Goal: Task Accomplishment & Management: Use online tool/utility

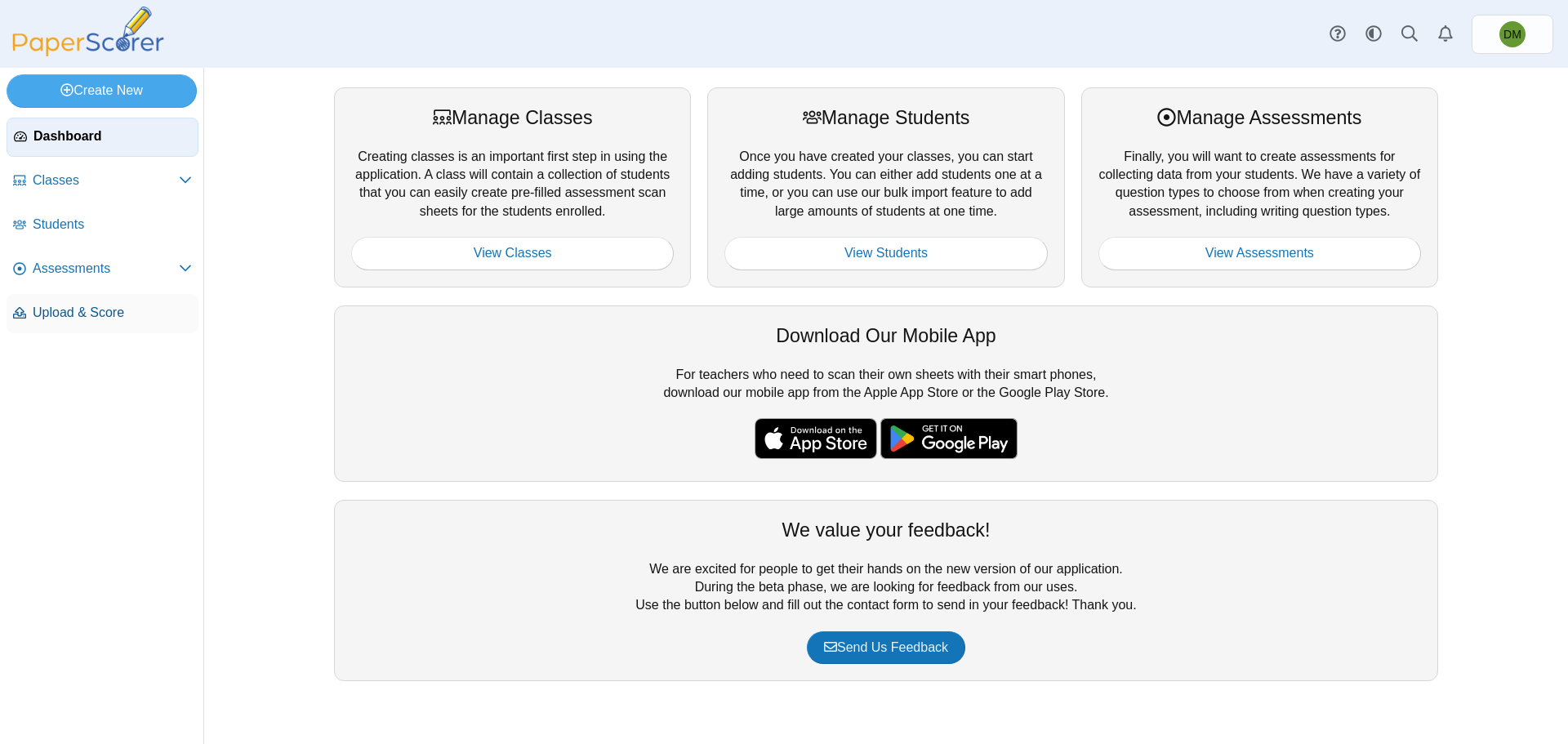
click at [112, 318] on span "Upload & Score" at bounding box center [111, 312] width 159 height 18
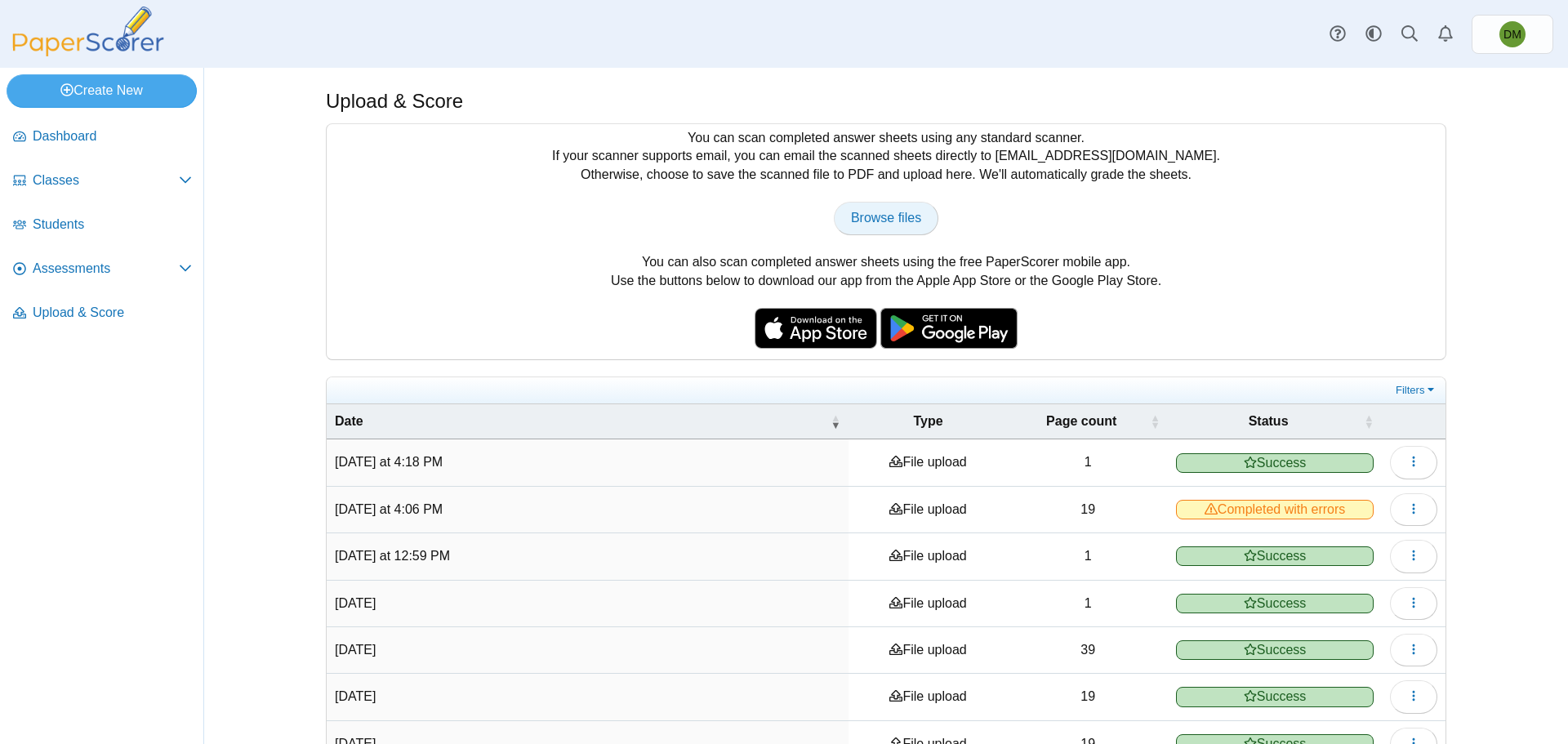
click at [892, 220] on span "Browse files" at bounding box center [886, 218] width 70 height 14
type input "**********"
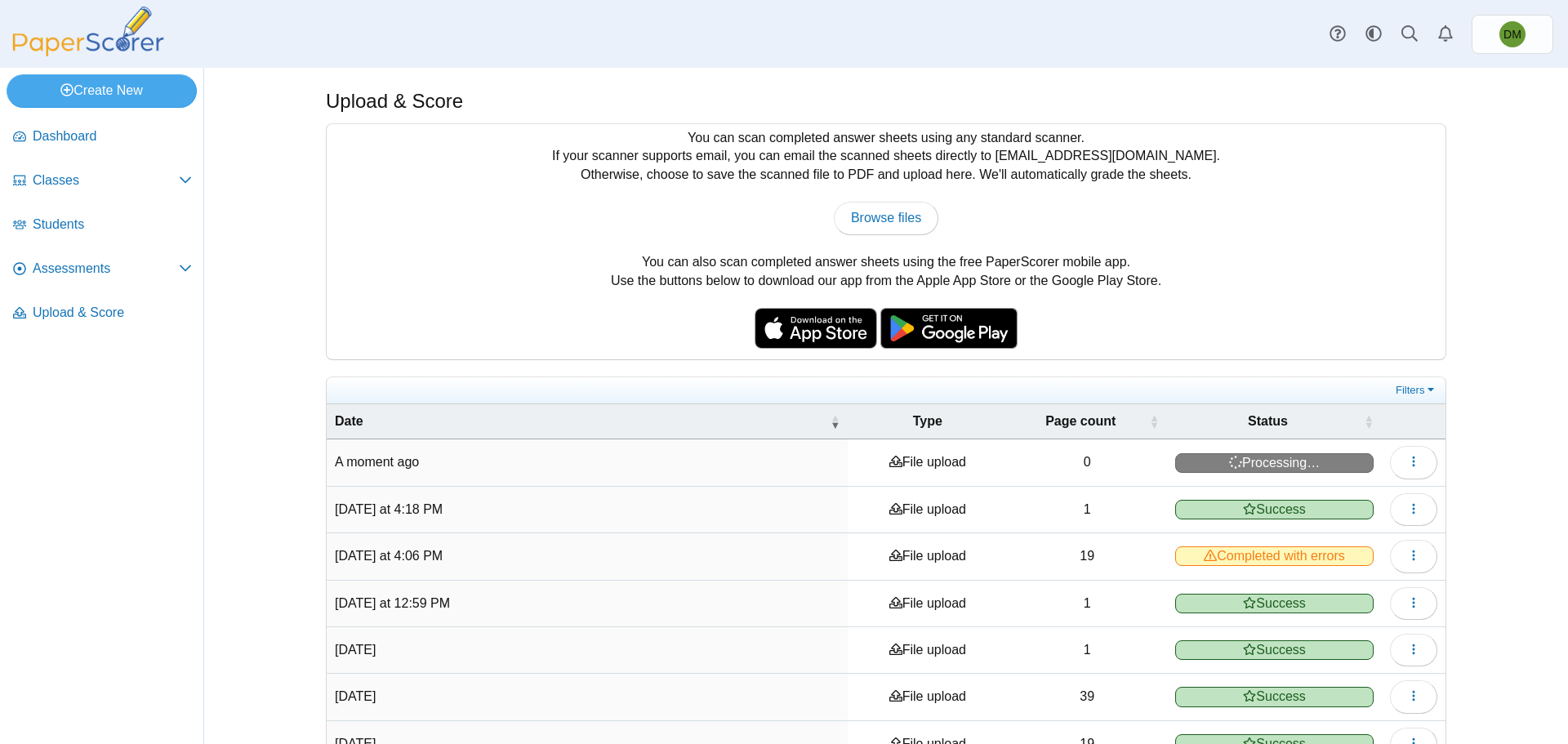
click at [1300, 317] on div "You can scan completed answer sheets using any standard scanner. If your scanne…" at bounding box center [885, 241] width 1119 height 235
click at [107, 269] on span "Assessments" at bounding box center [106, 269] width 147 height 18
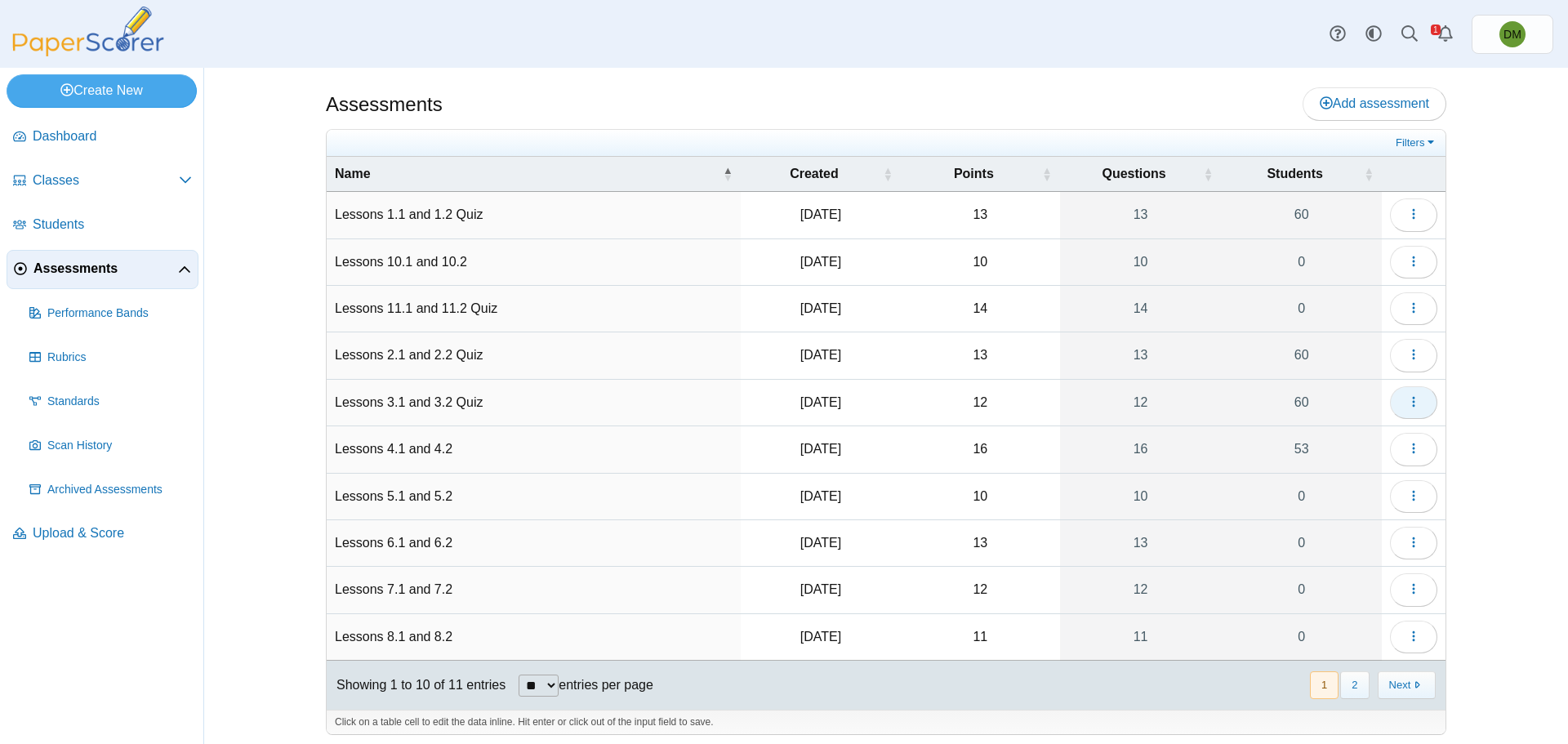
click at [1413, 395] on icon "button" at bounding box center [1413, 401] width 13 height 13
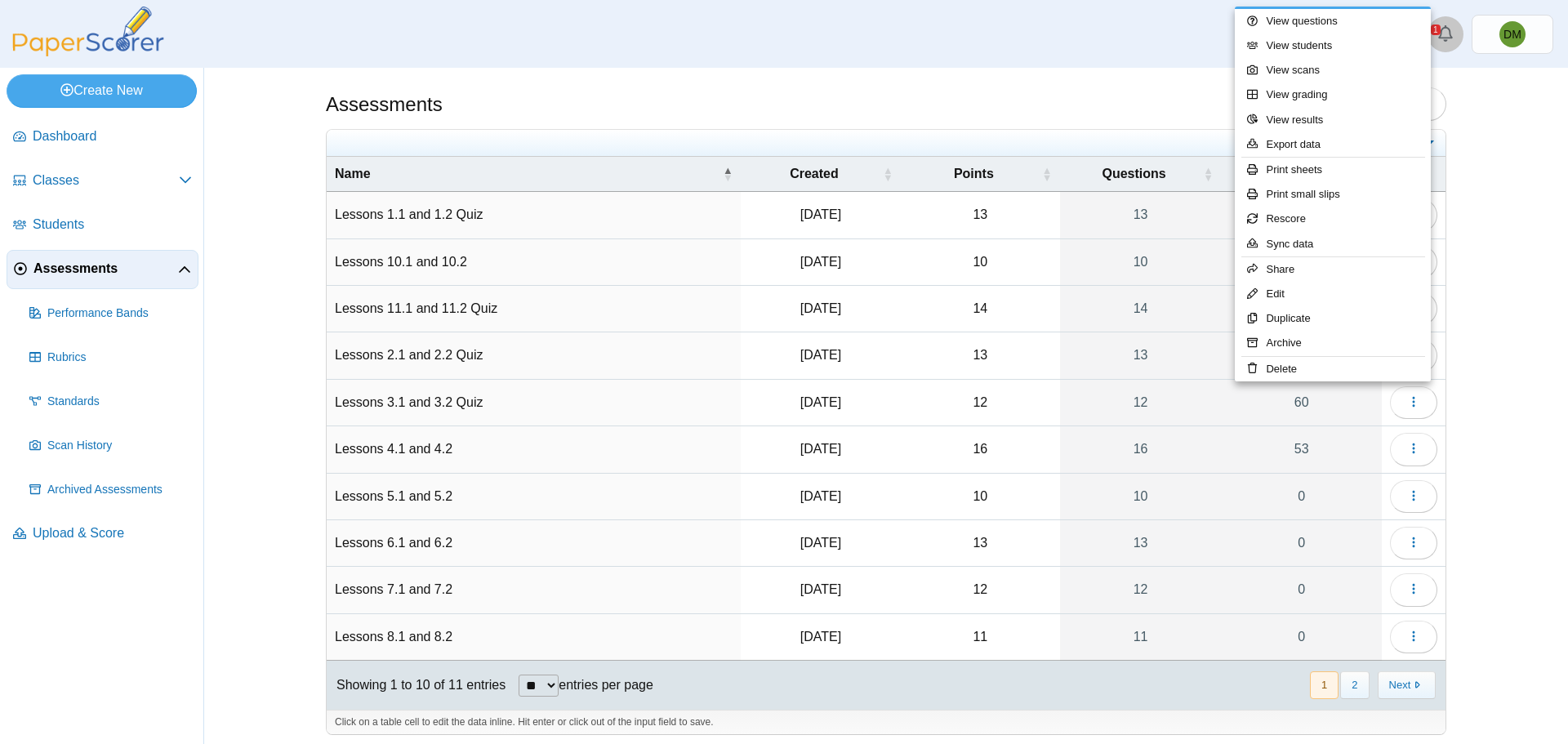
click at [1450, 42] on icon "Alerts" at bounding box center [1445, 33] width 17 height 17
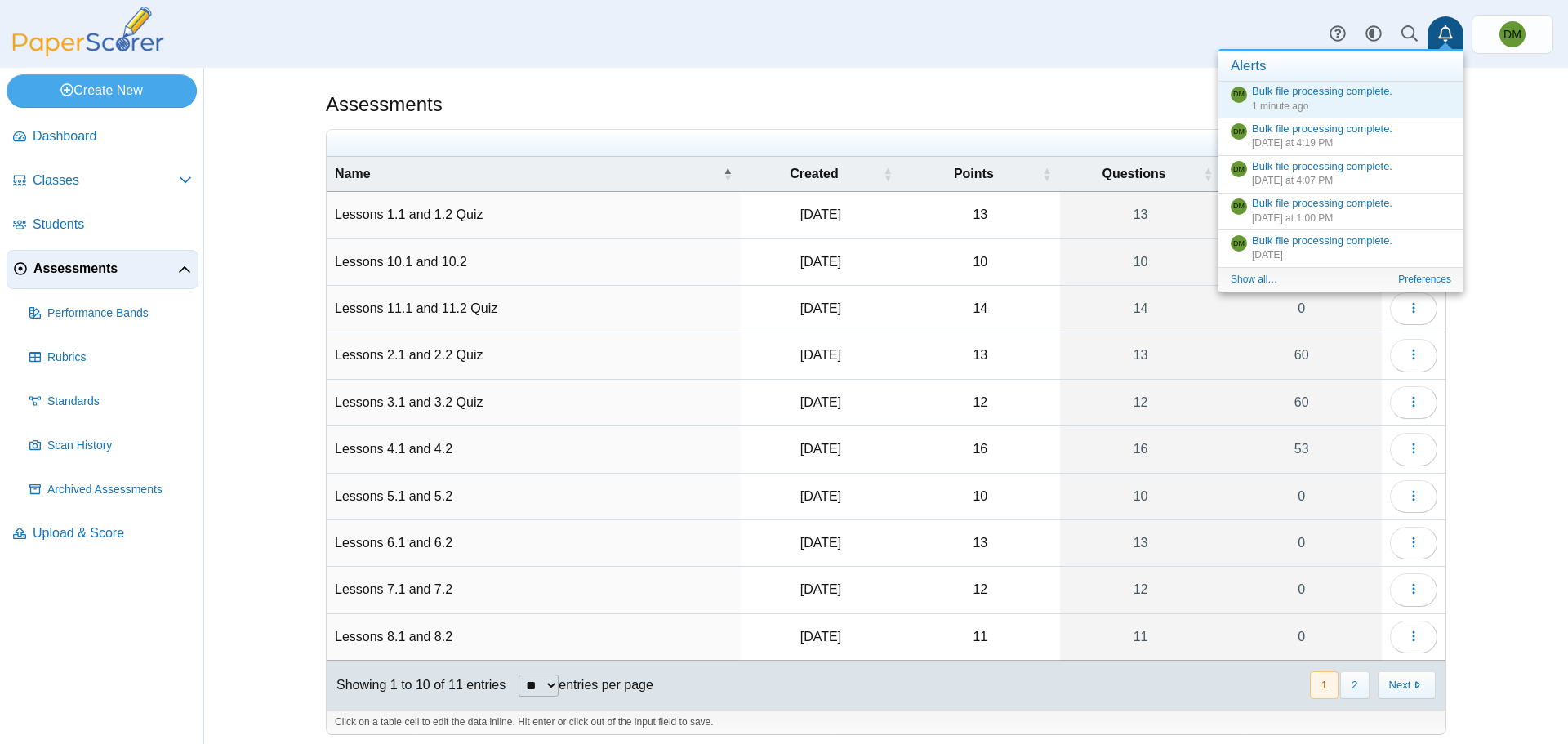
click at [1538, 232] on div "Assessments Add assessment Filters" at bounding box center [886, 405] width 1364 height 676
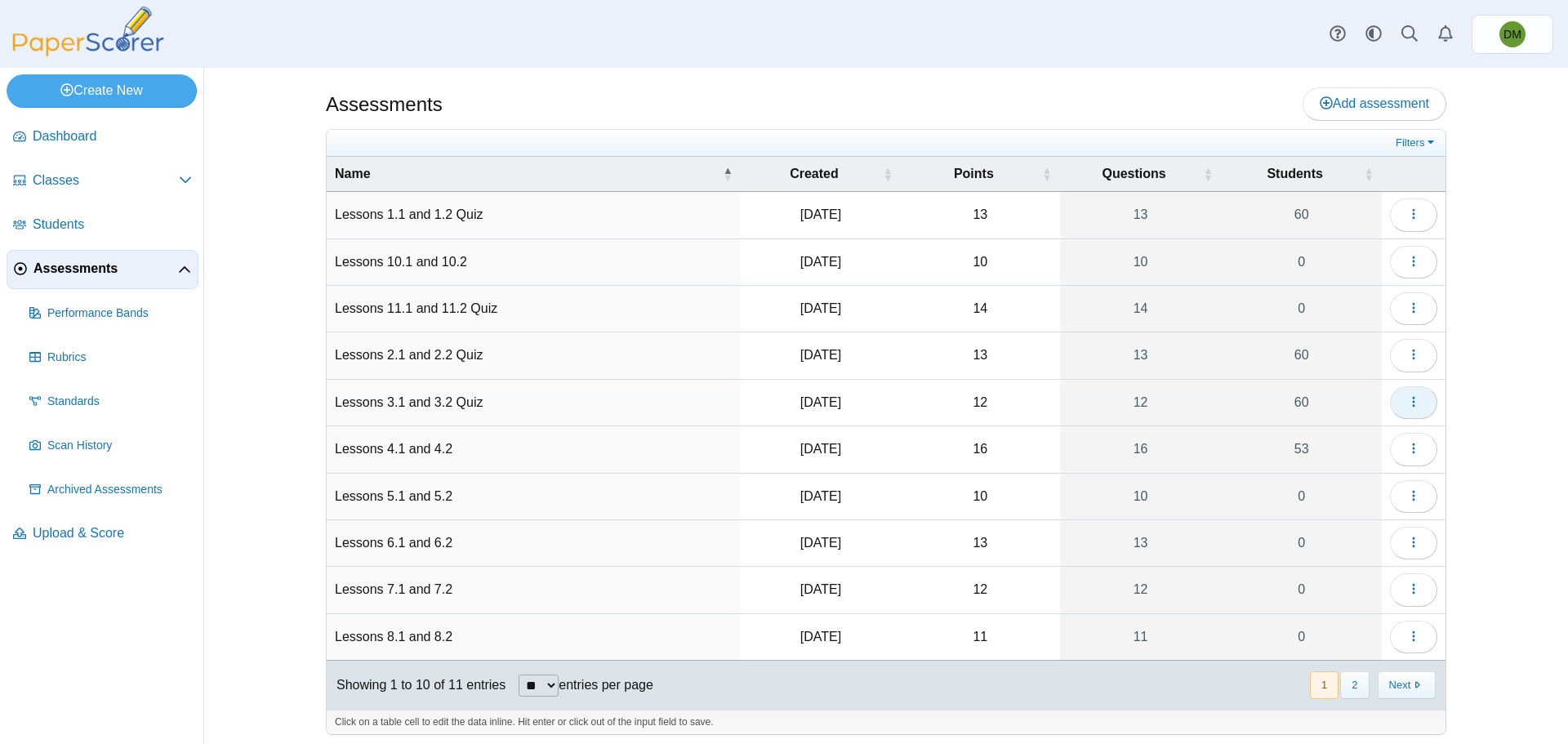
click at [1407, 406] on icon "button" at bounding box center [1413, 401] width 13 height 13
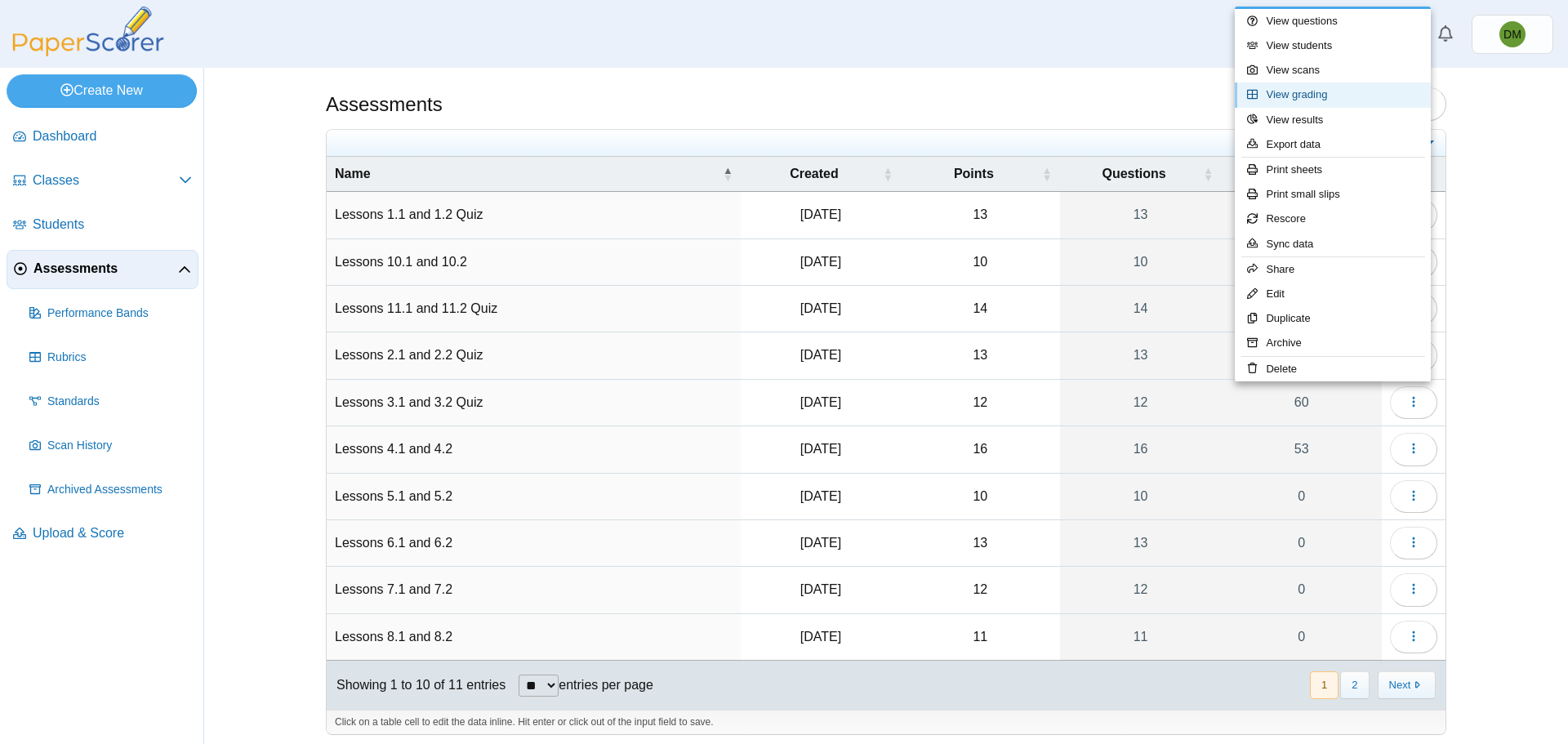
click at [1326, 92] on link "View grading" at bounding box center [1333, 94] width 196 height 24
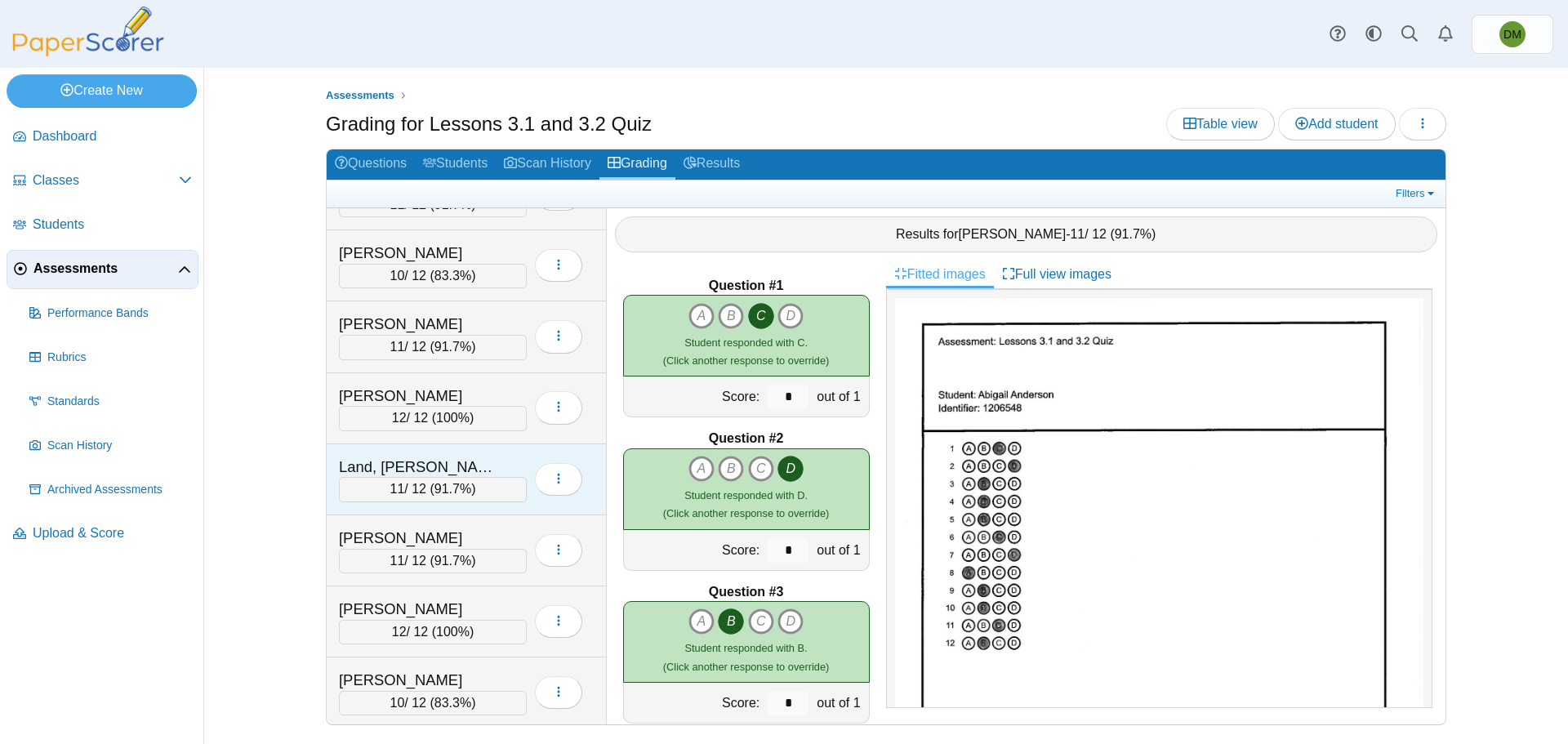
scroll to position [1959, 0]
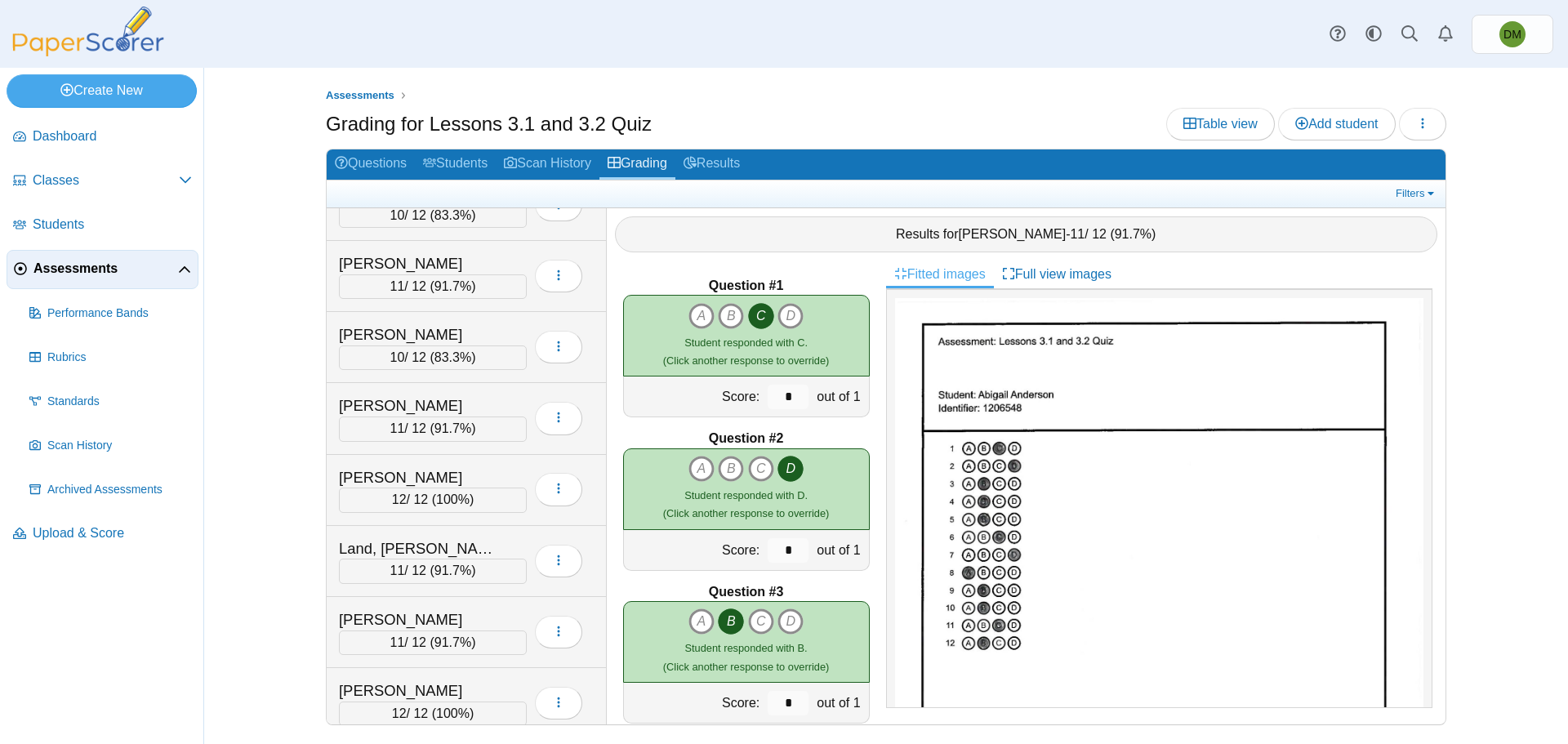
click at [114, 267] on span "Assessments" at bounding box center [106, 269] width 145 height 18
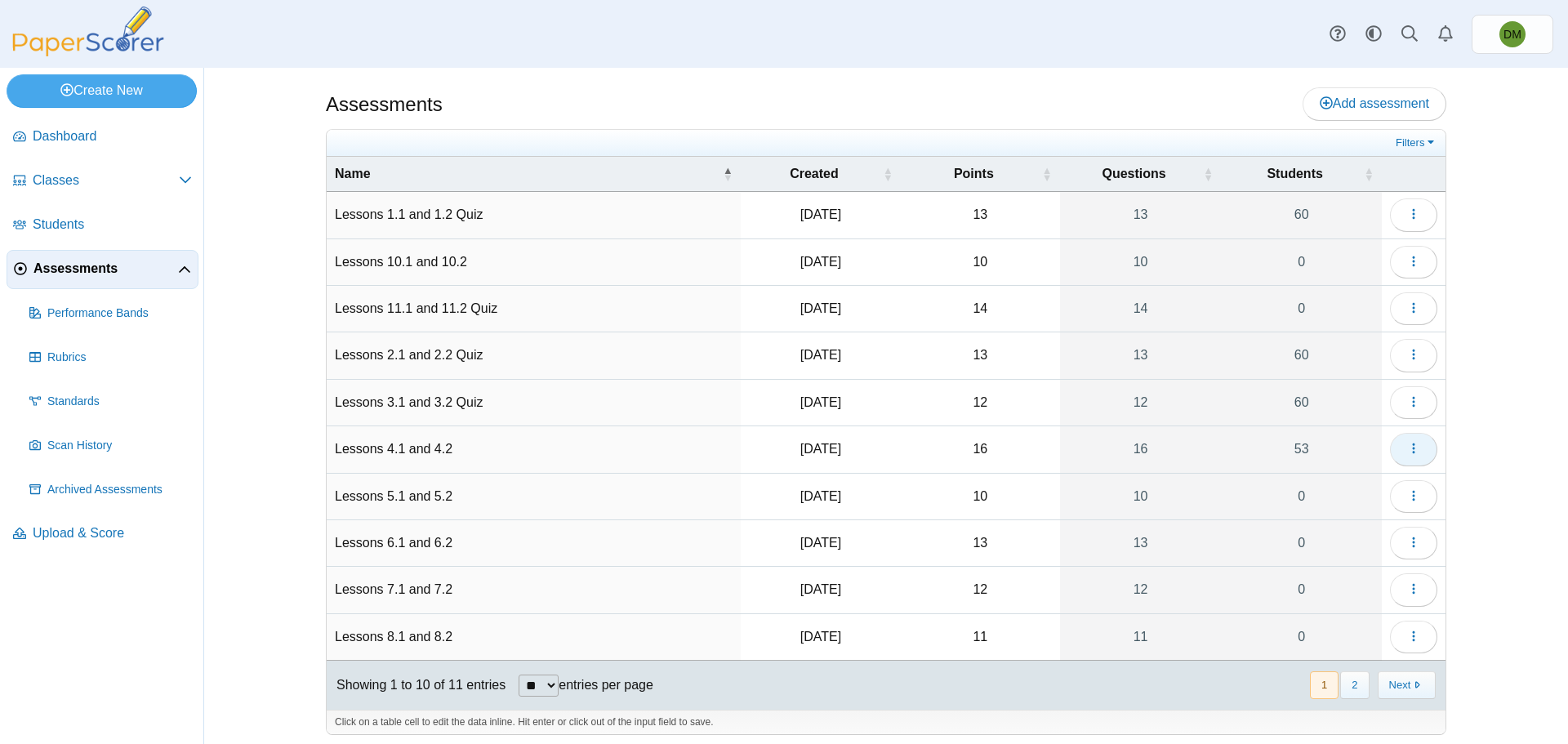
click at [1407, 445] on icon "button" at bounding box center [1413, 447] width 13 height 13
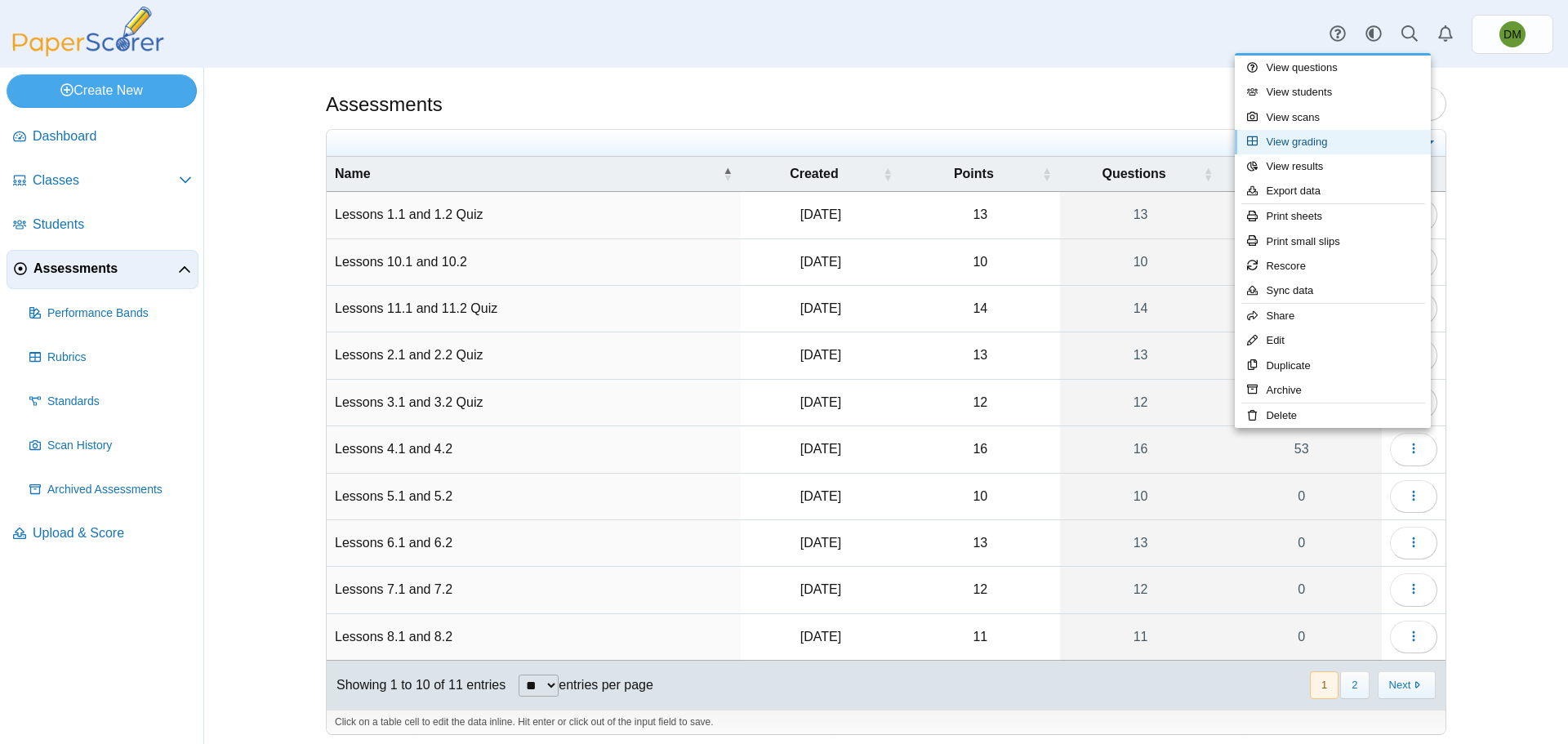
click at [1344, 146] on link "View grading" at bounding box center [1333, 142] width 196 height 24
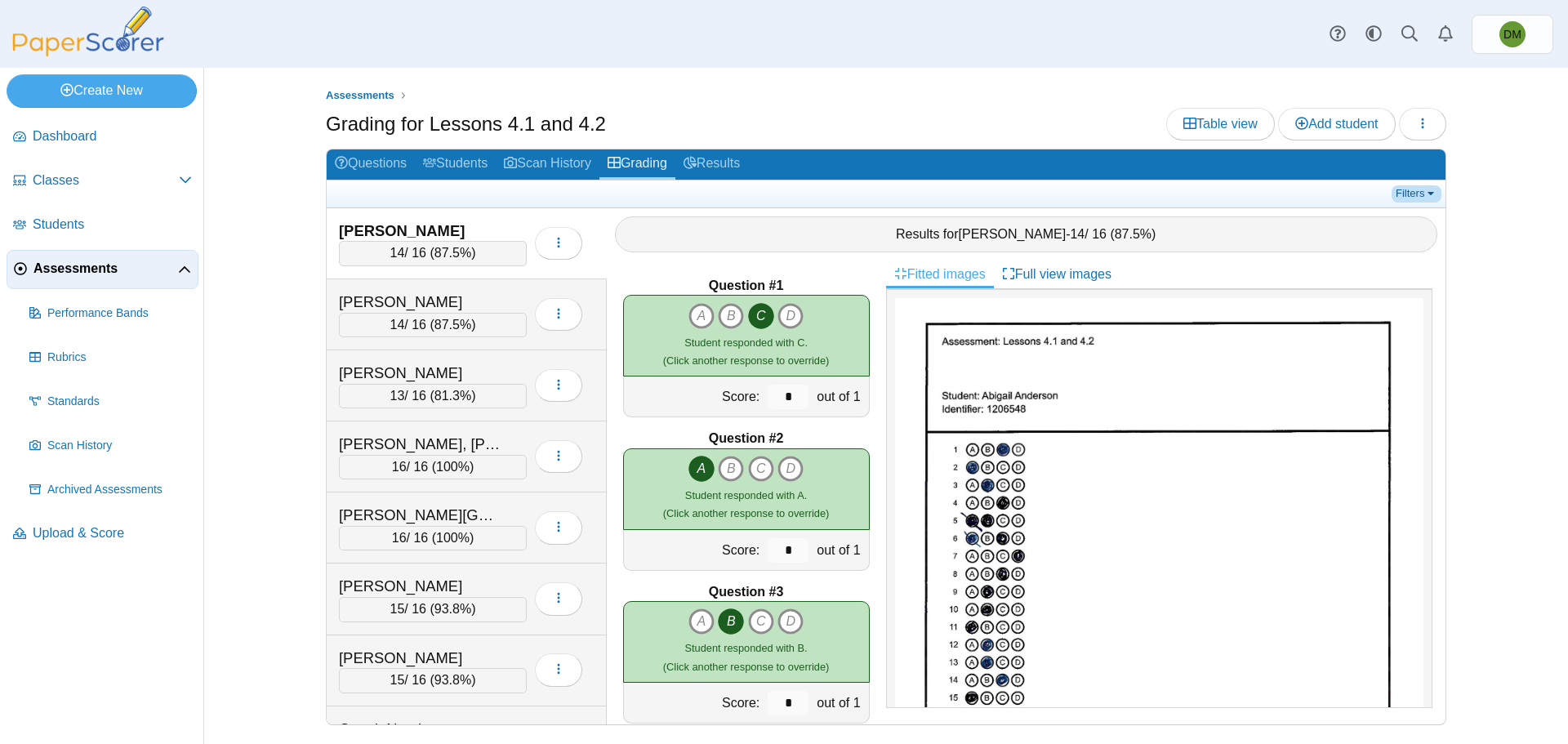
click at [1413, 195] on link "Filters" at bounding box center [1416, 193] width 50 height 17
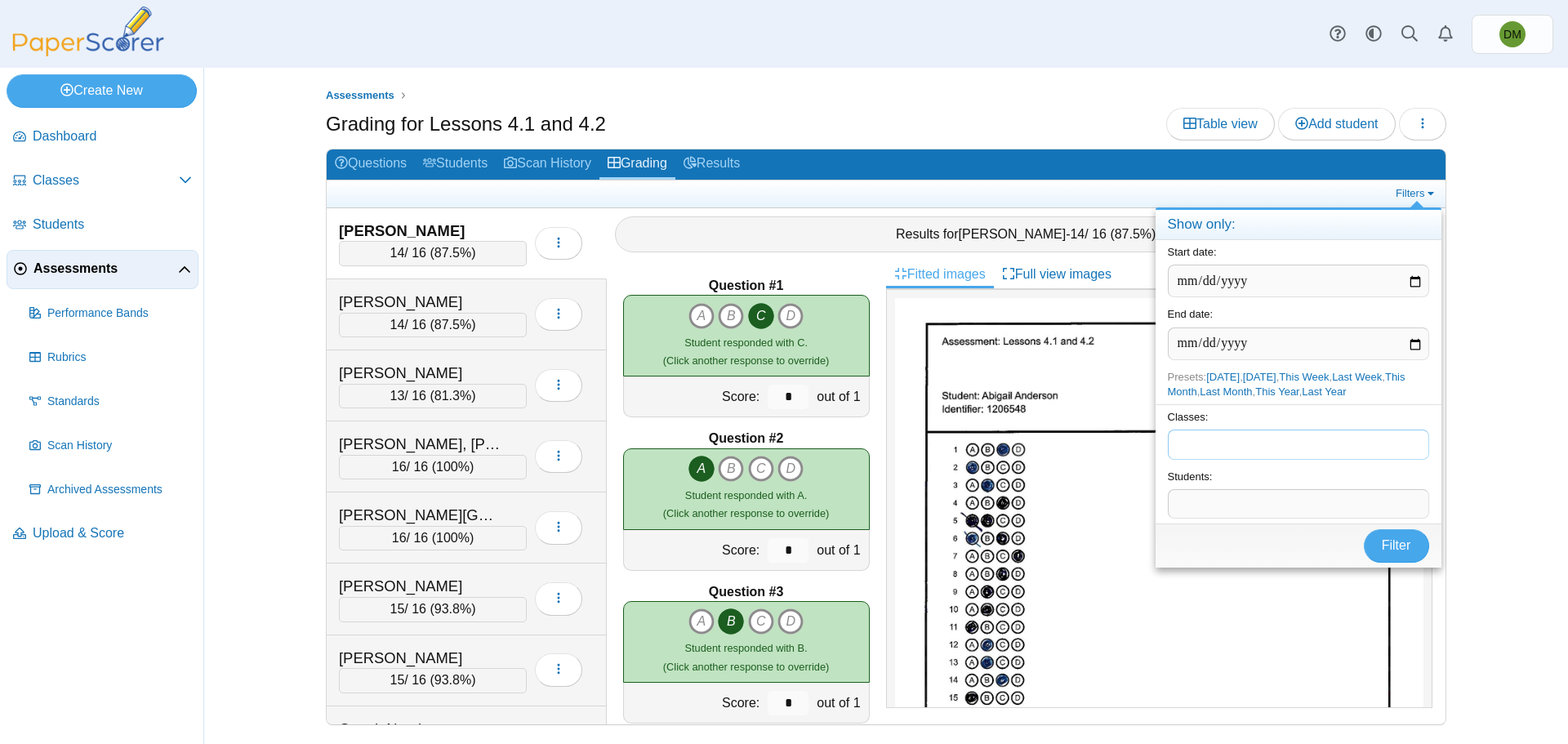
click at [1262, 459] on tags "​" at bounding box center [1297, 444] width 261 height 29
click at [1381, 555] on button "Filter" at bounding box center [1396, 545] width 65 height 32
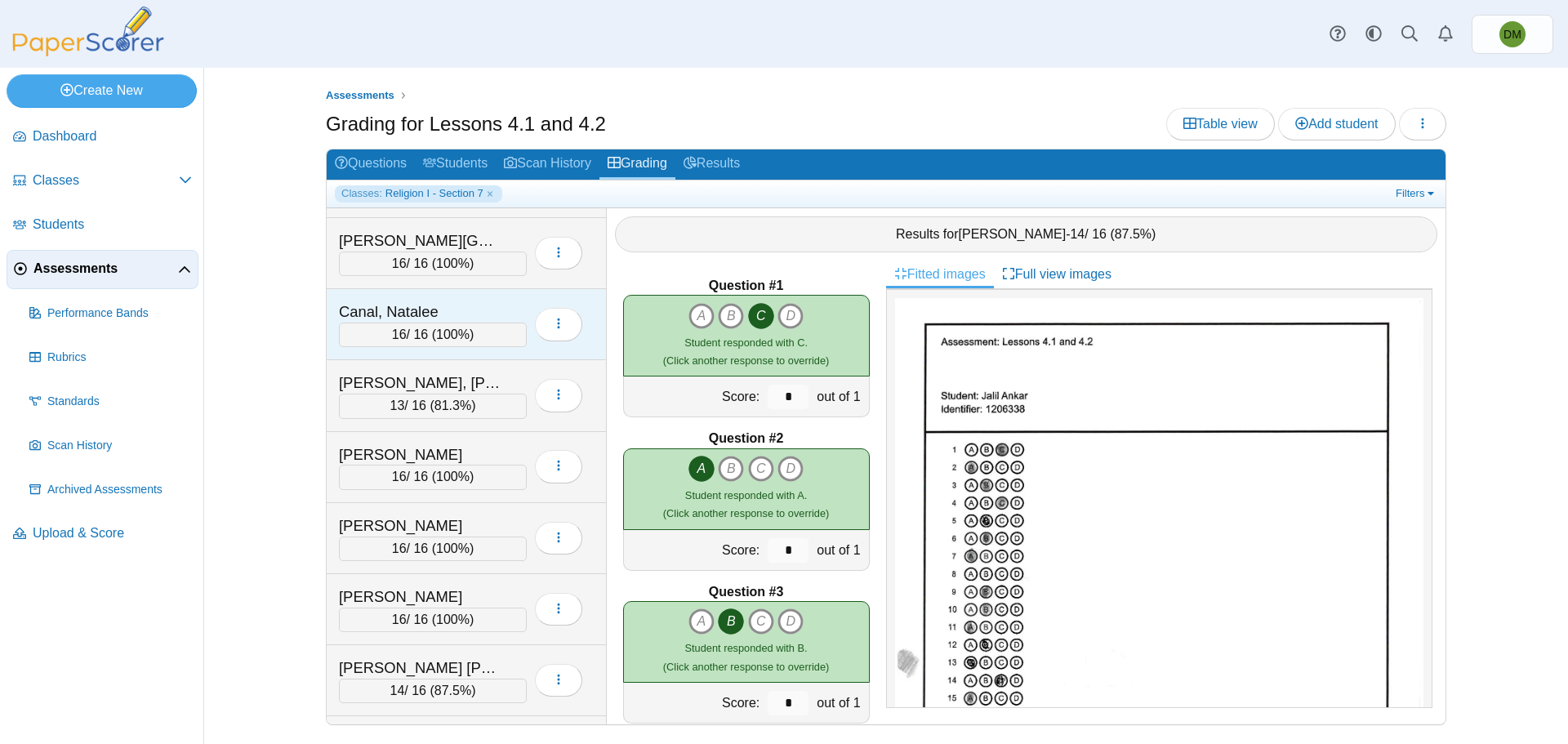
scroll to position [163, 0]
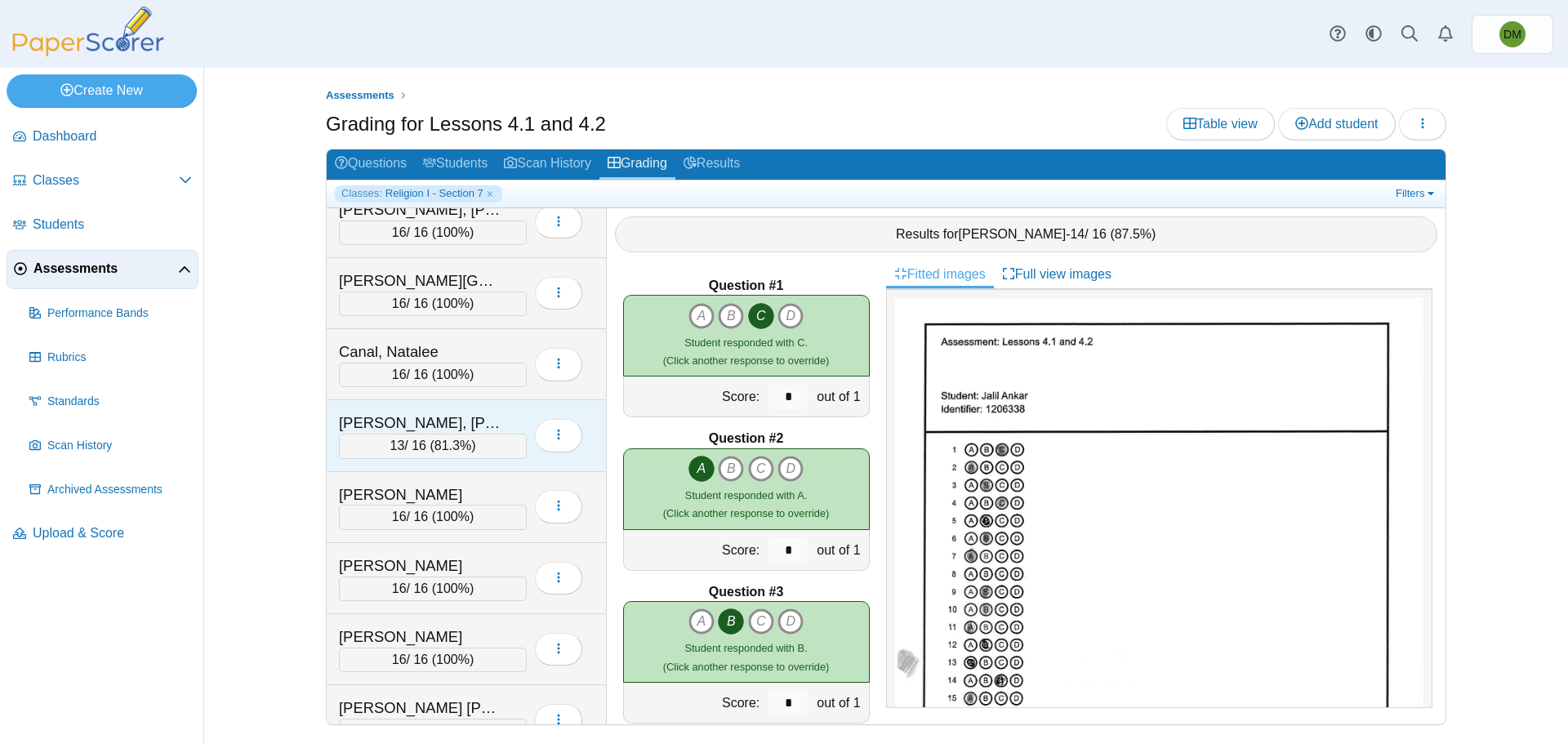
click at [432, 431] on div "[PERSON_NAME], [PERSON_NAME]" at bounding box center [420, 423] width 163 height 21
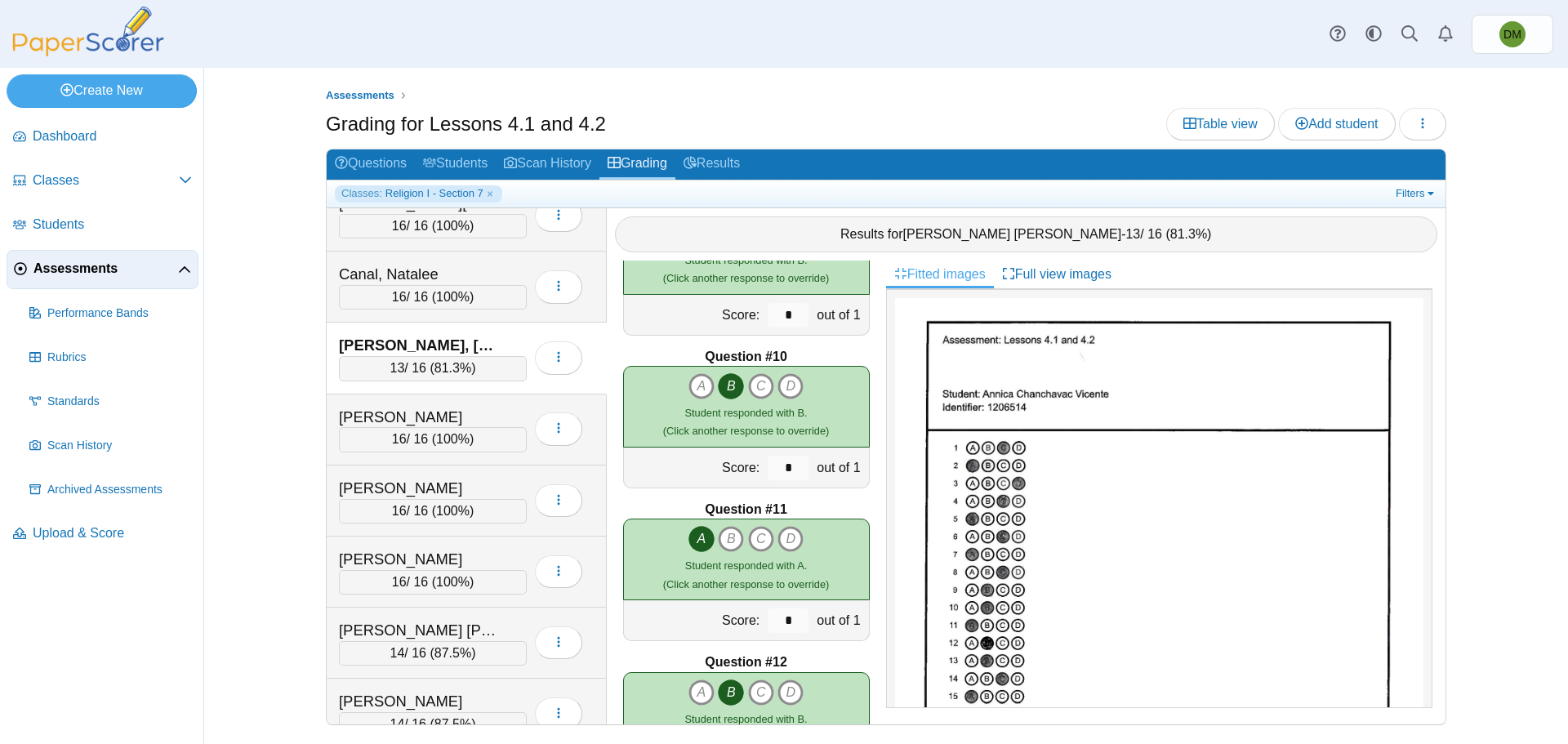
scroll to position [231, 0]
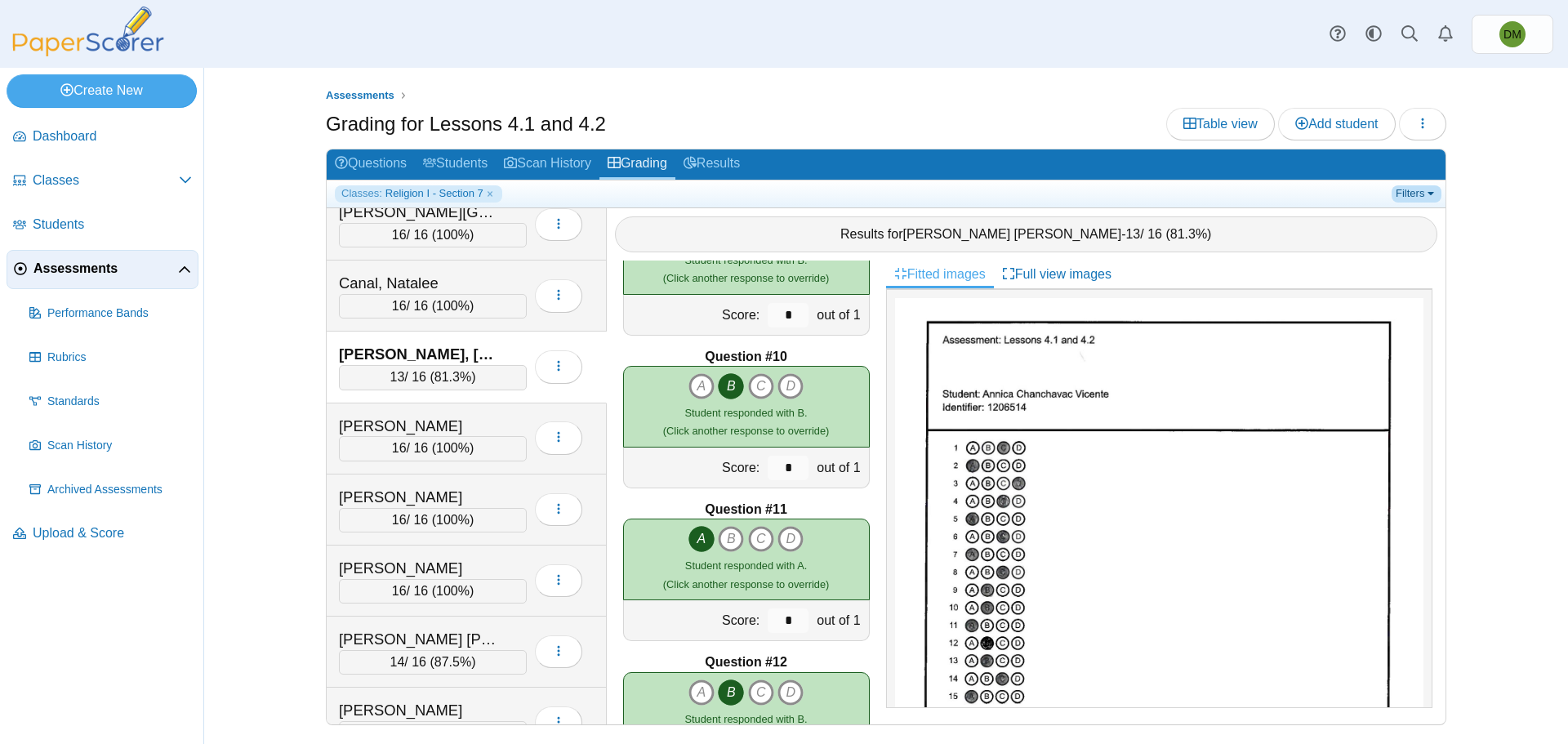
click at [1411, 199] on link "Filters" at bounding box center [1416, 193] width 50 height 17
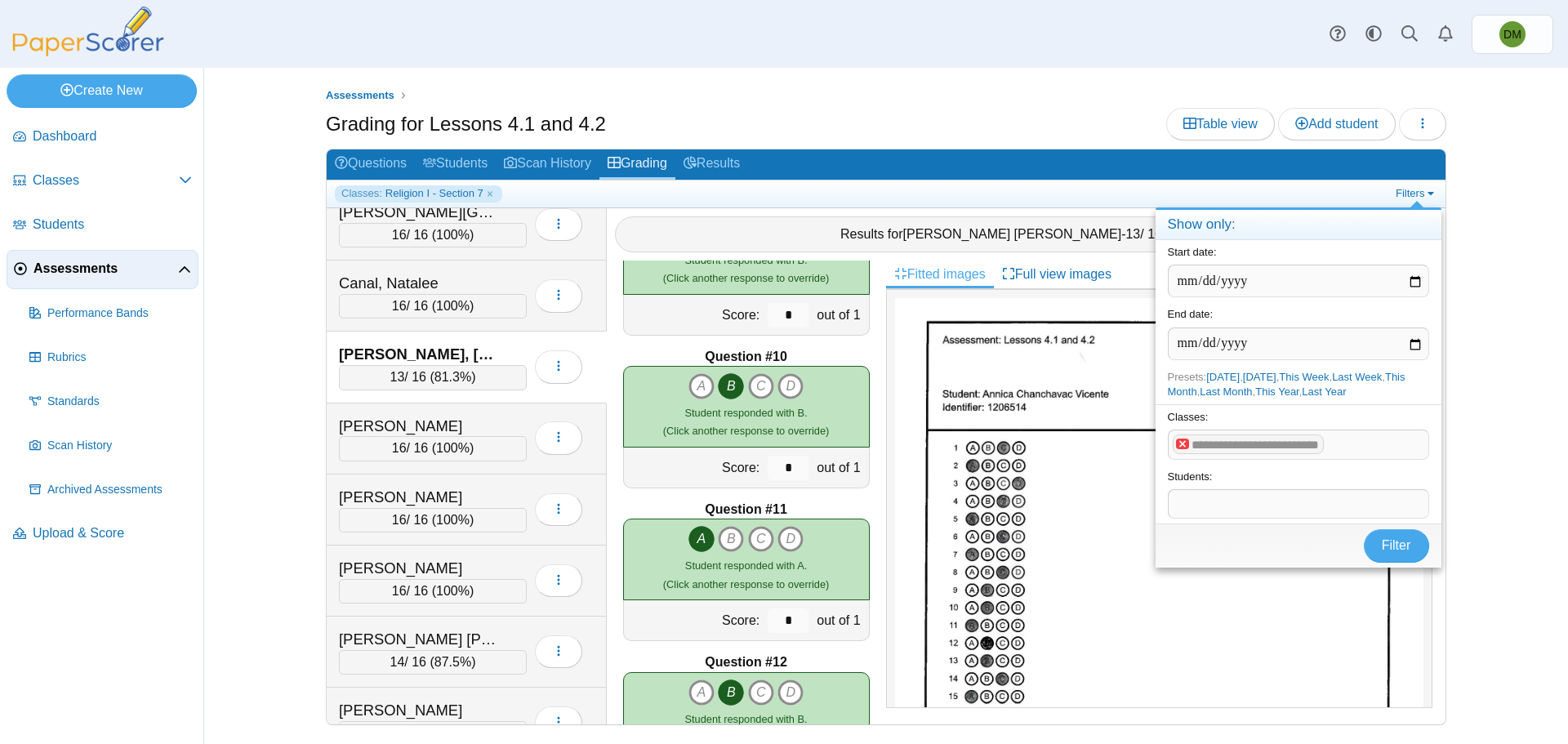
click at [1184, 445] on x "remove tag" at bounding box center [1183, 443] width 14 height 11
click at [1205, 444] on span at bounding box center [1298, 444] width 260 height 27
click at [1391, 552] on span "Filter" at bounding box center [1396, 545] width 29 height 14
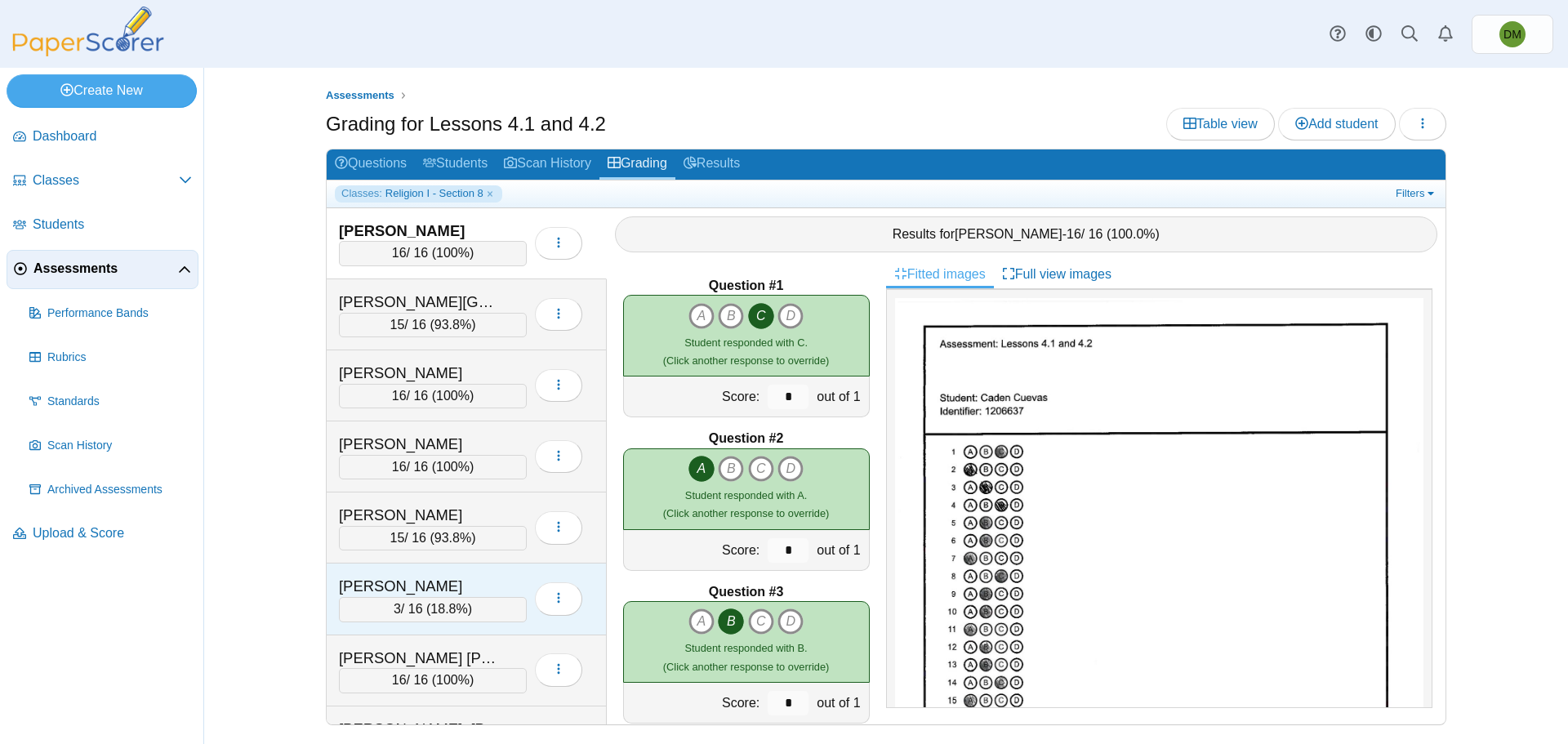
click at [510, 590] on div "[PERSON_NAME]" at bounding box center [433, 586] width 188 height 21
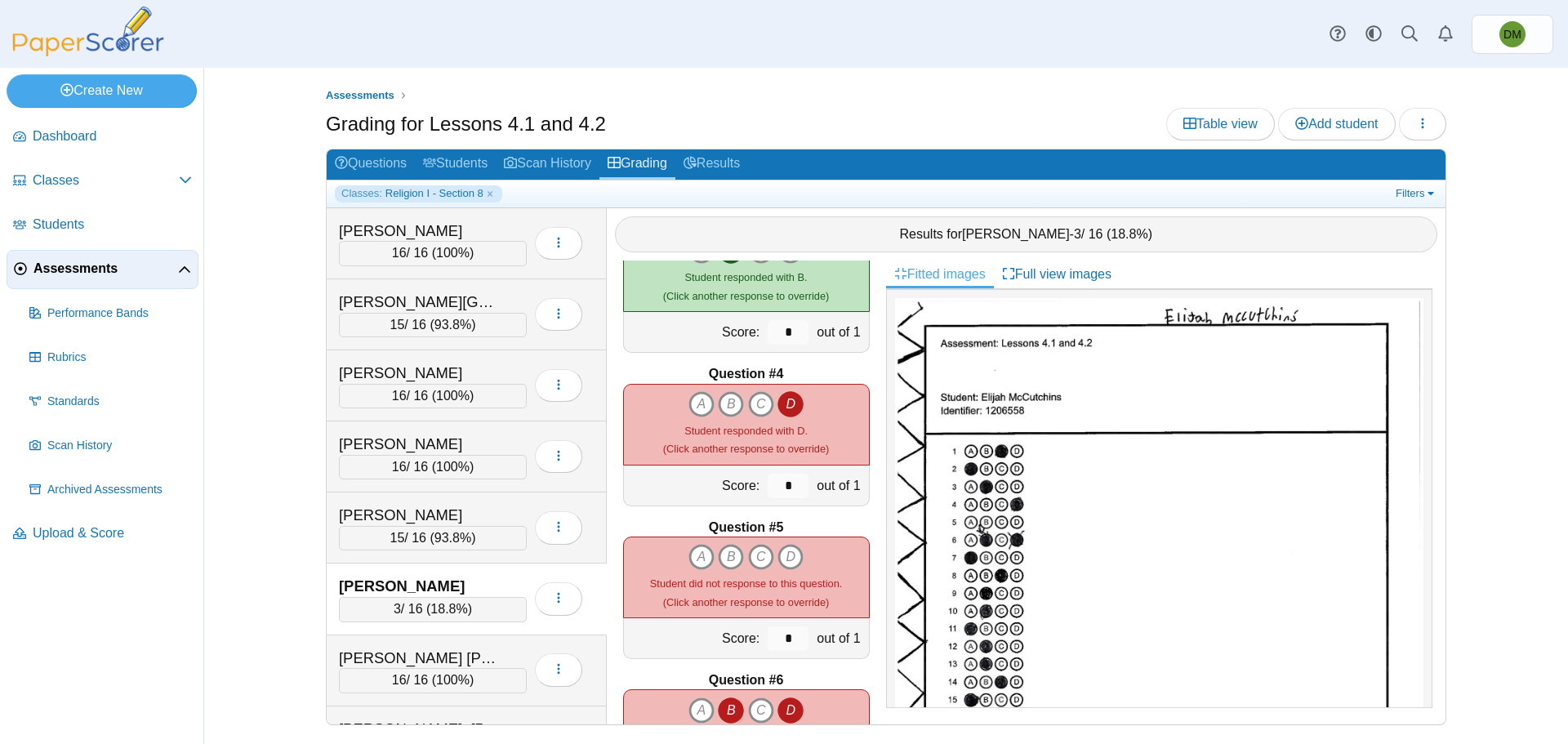
scroll to position [490, 0]
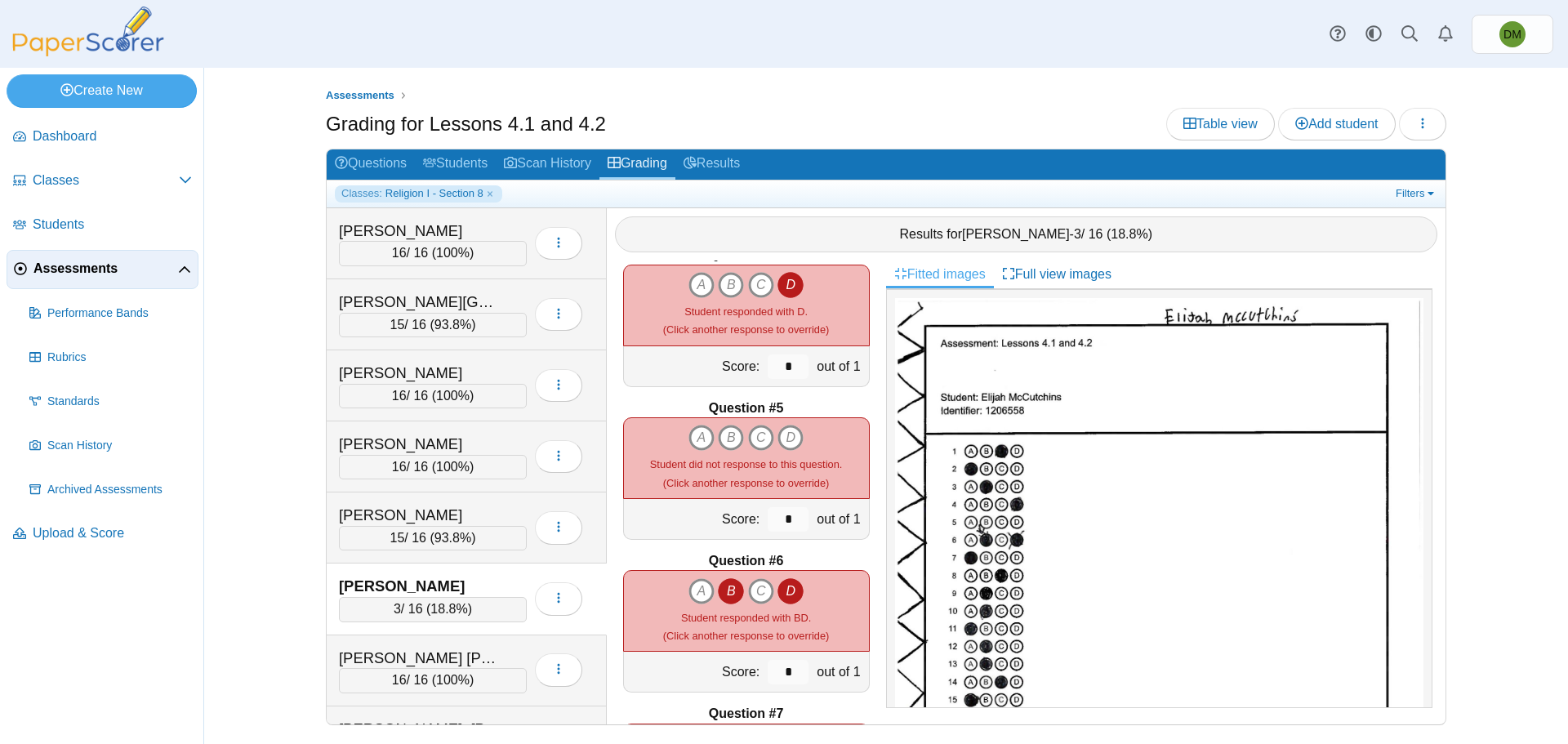
click at [794, 596] on icon "D" at bounding box center [790, 591] width 26 height 26
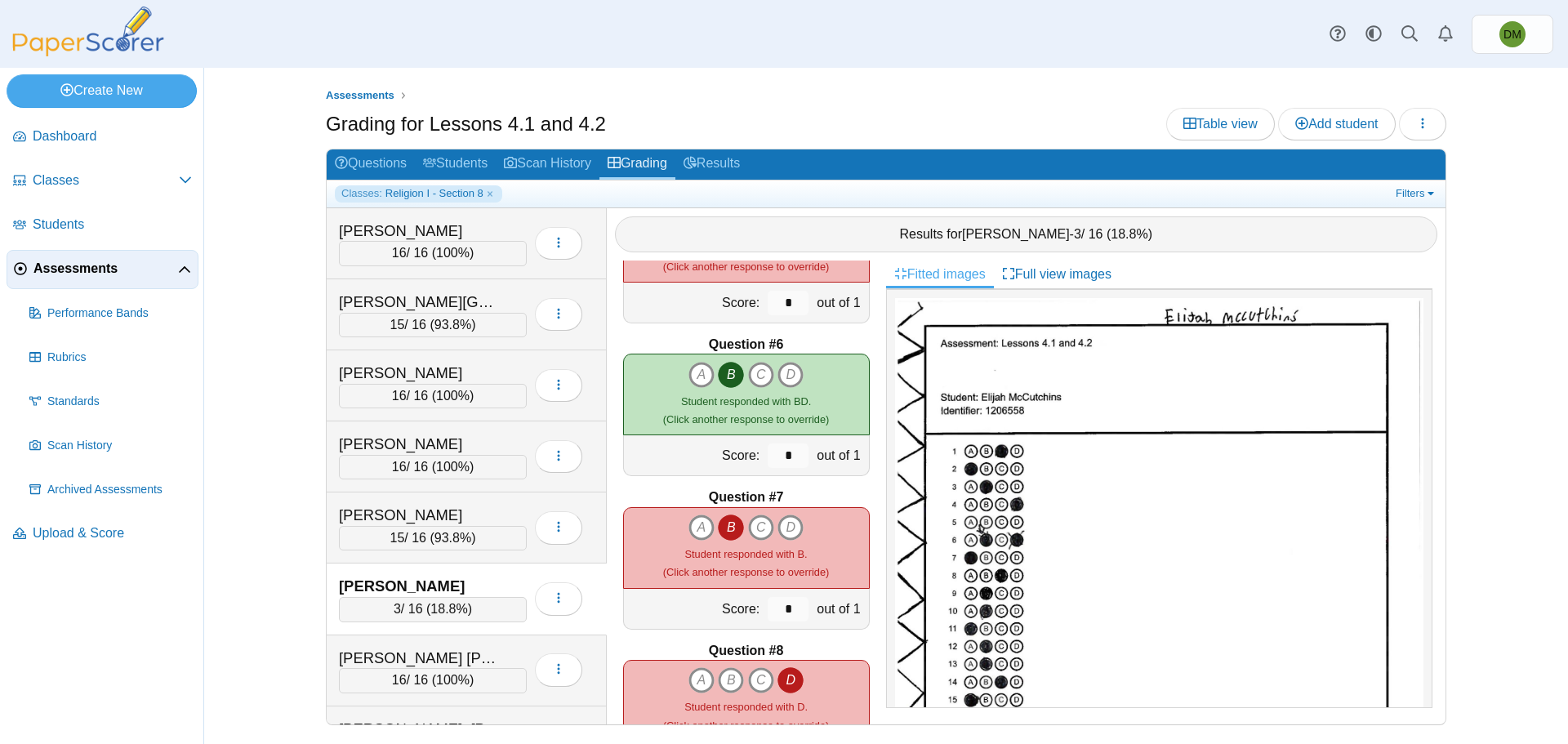
scroll to position [734, 0]
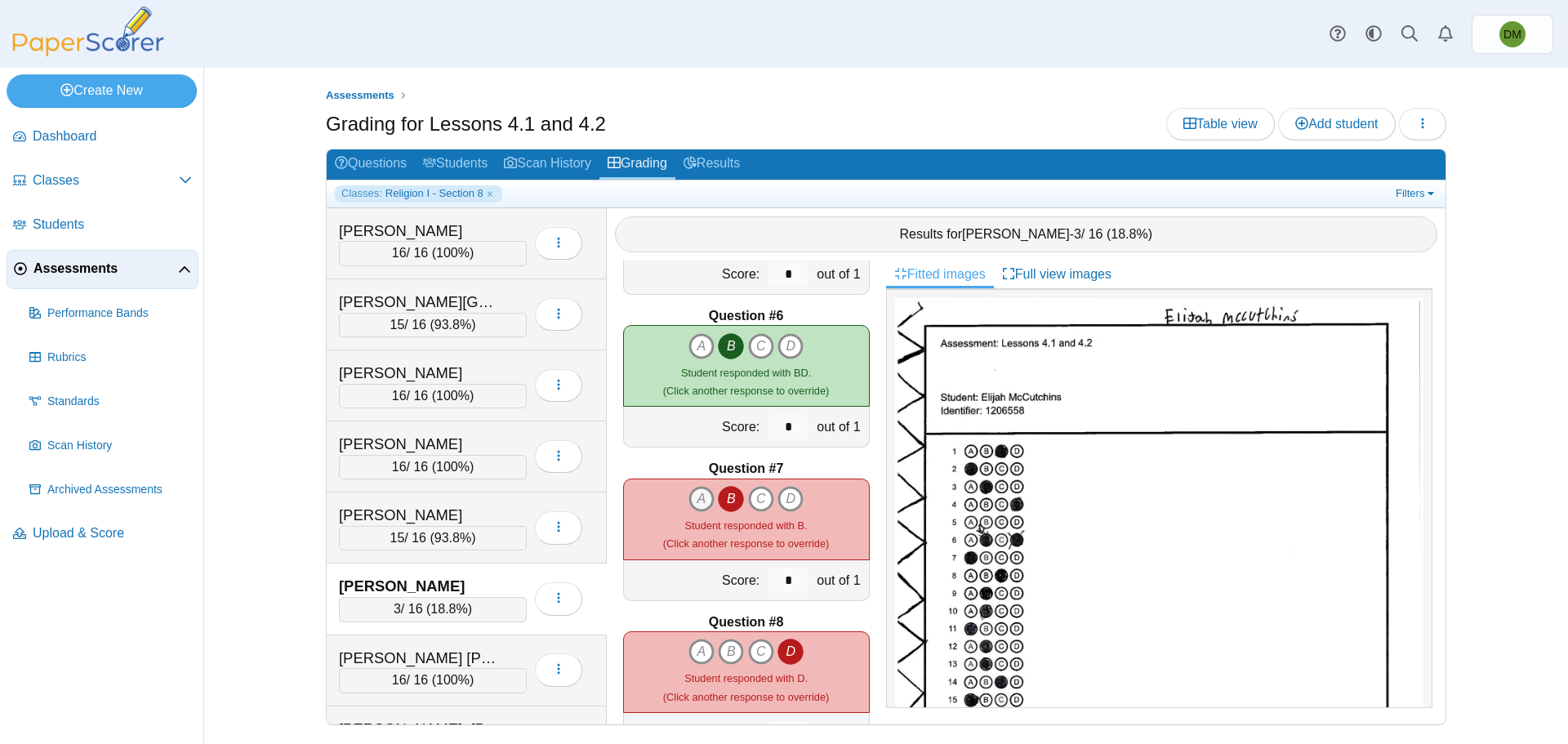
click at [691, 505] on icon "A" at bounding box center [701, 498] width 26 height 26
click at [732, 501] on icon "B" at bounding box center [731, 498] width 26 height 26
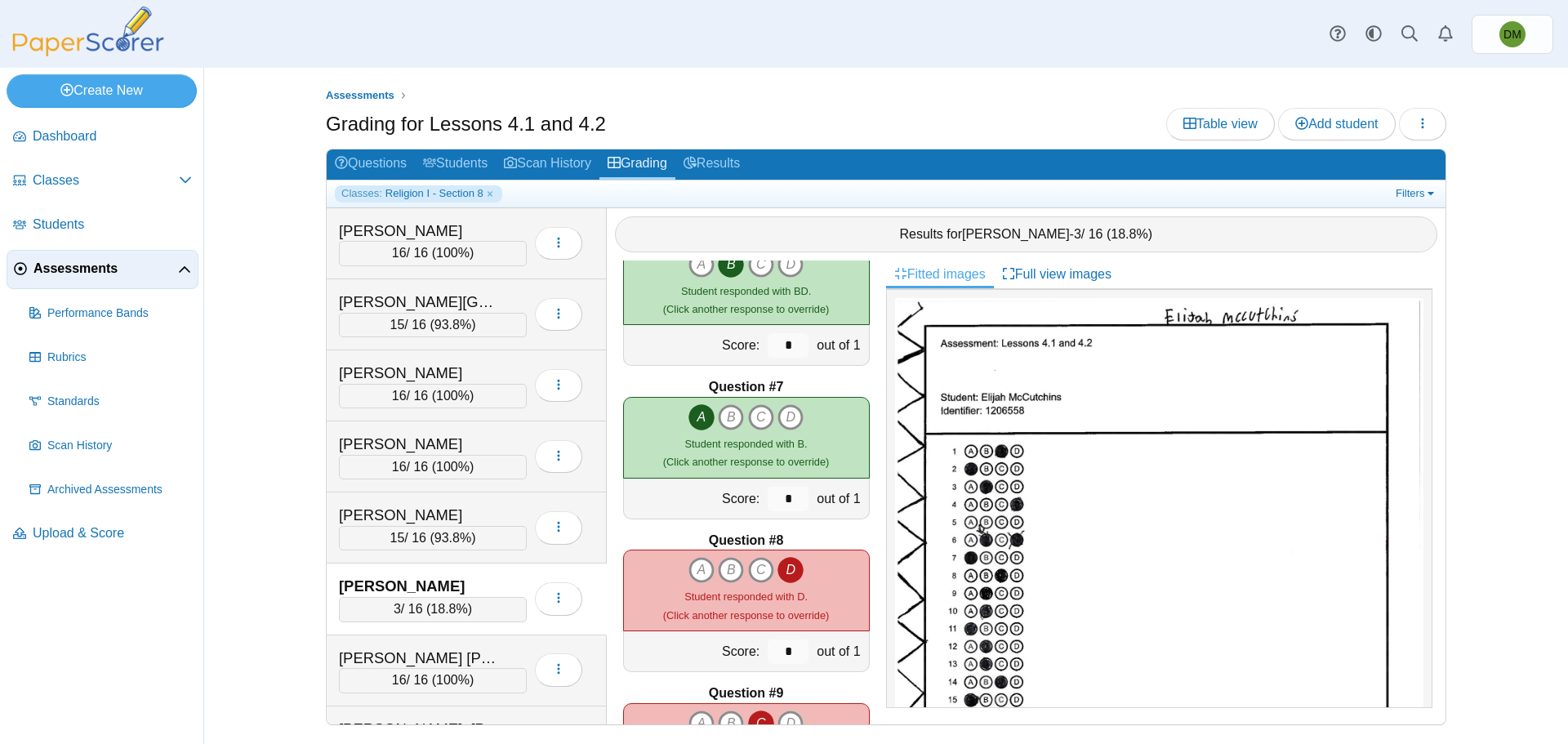
scroll to position [898, 0]
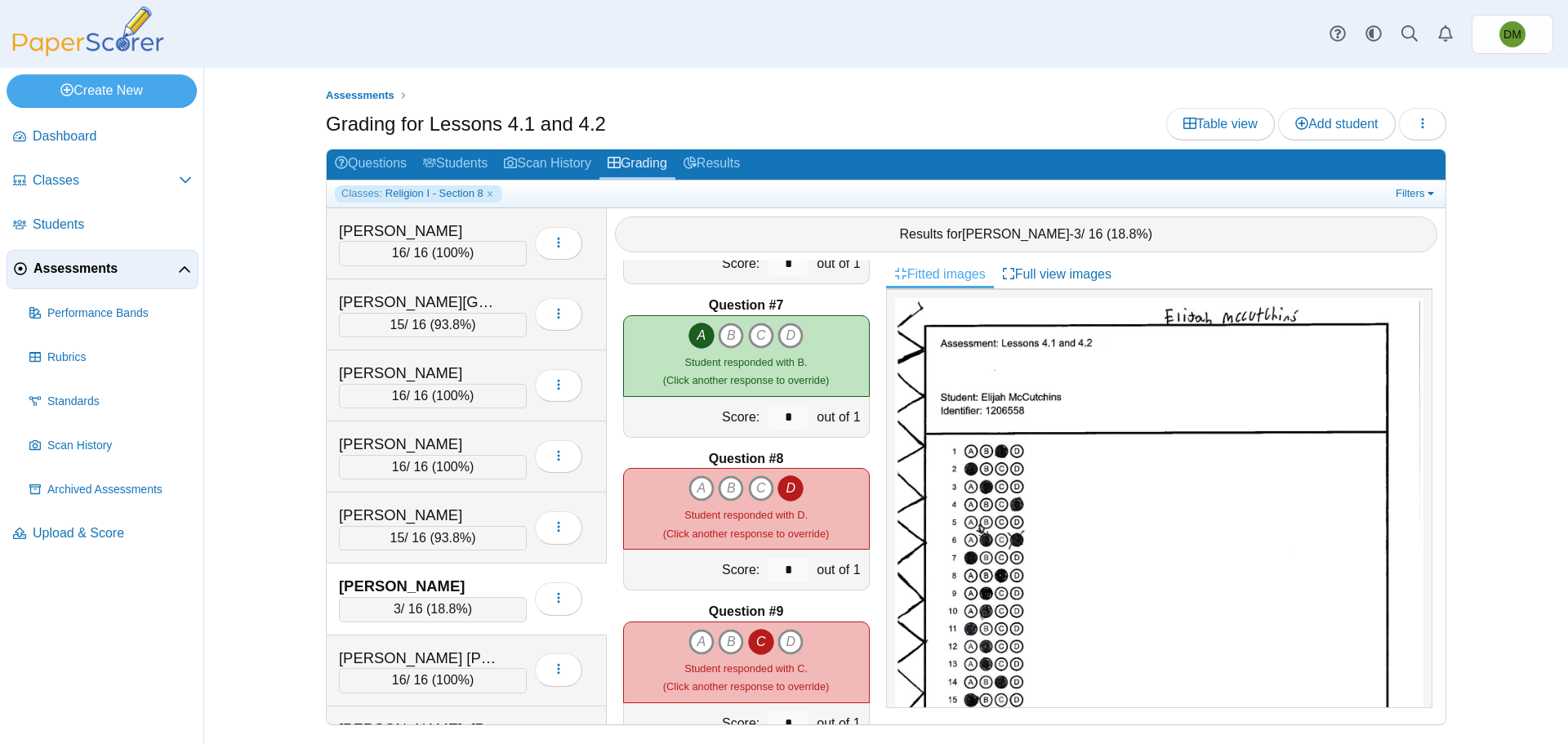
click at [780, 479] on icon "D" at bounding box center [790, 488] width 26 height 26
click at [750, 489] on icon "C" at bounding box center [761, 488] width 26 height 26
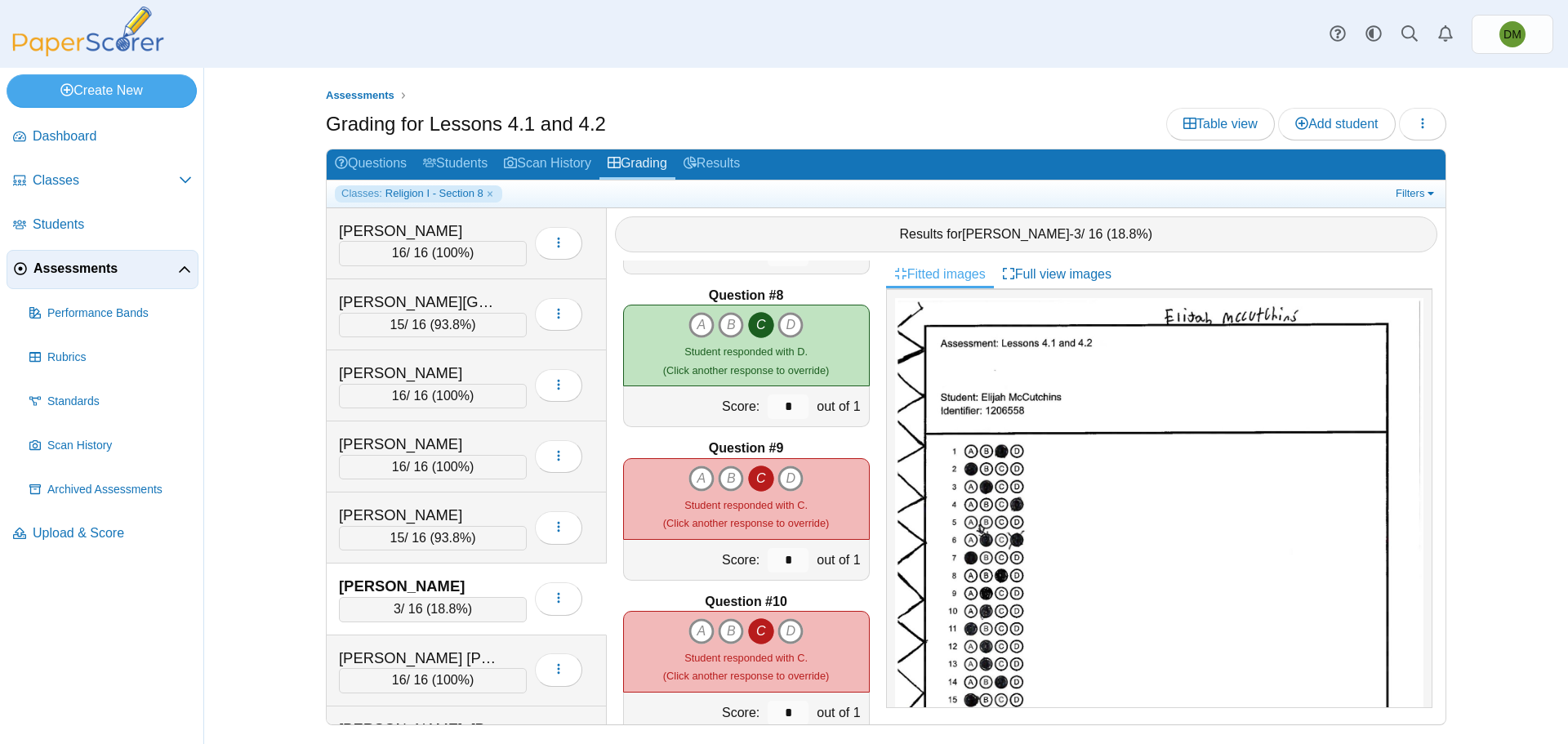
click at [755, 479] on icon "C" at bounding box center [761, 477] width 26 height 26
click at [719, 480] on icon "B" at bounding box center [731, 477] width 26 height 26
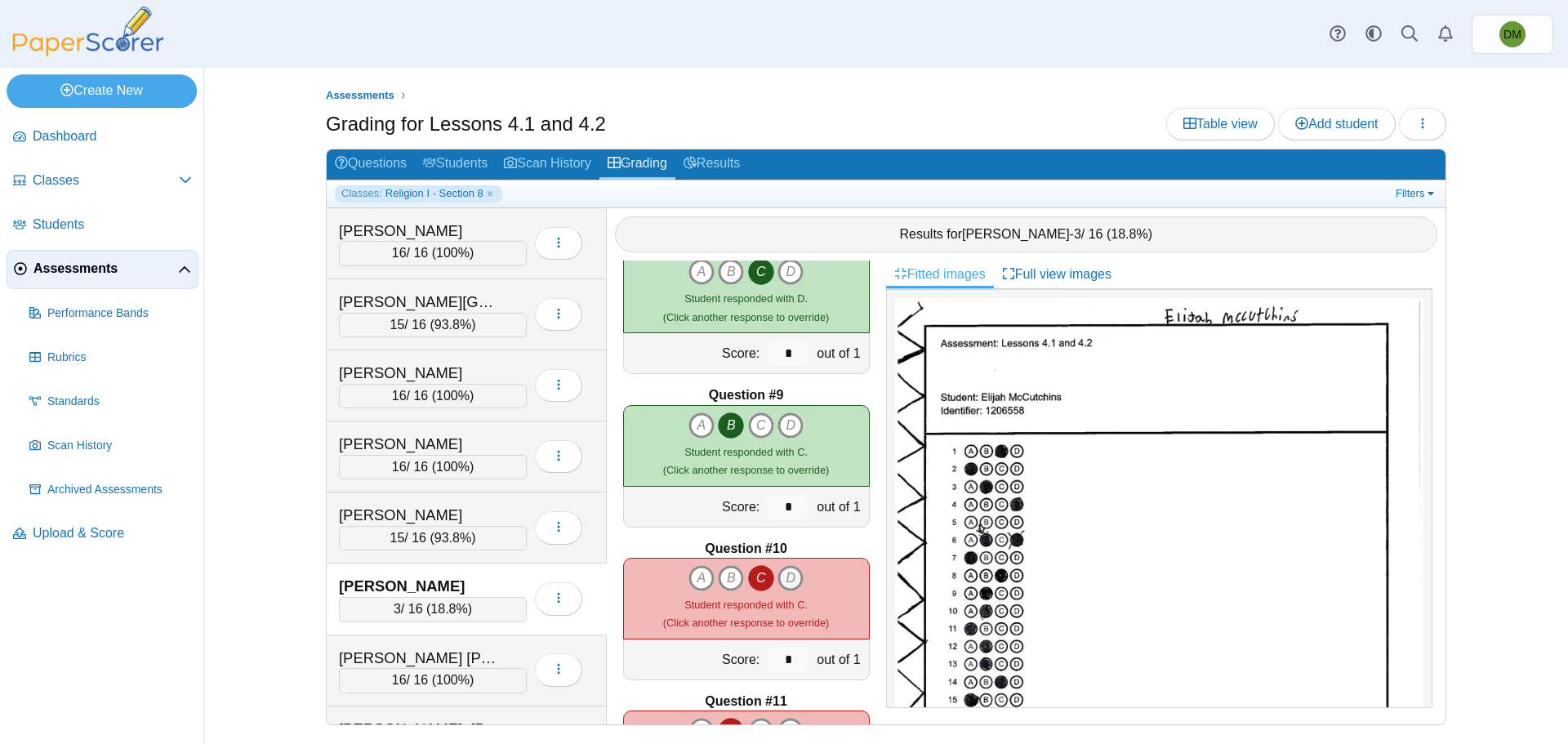
scroll to position [1142, 0]
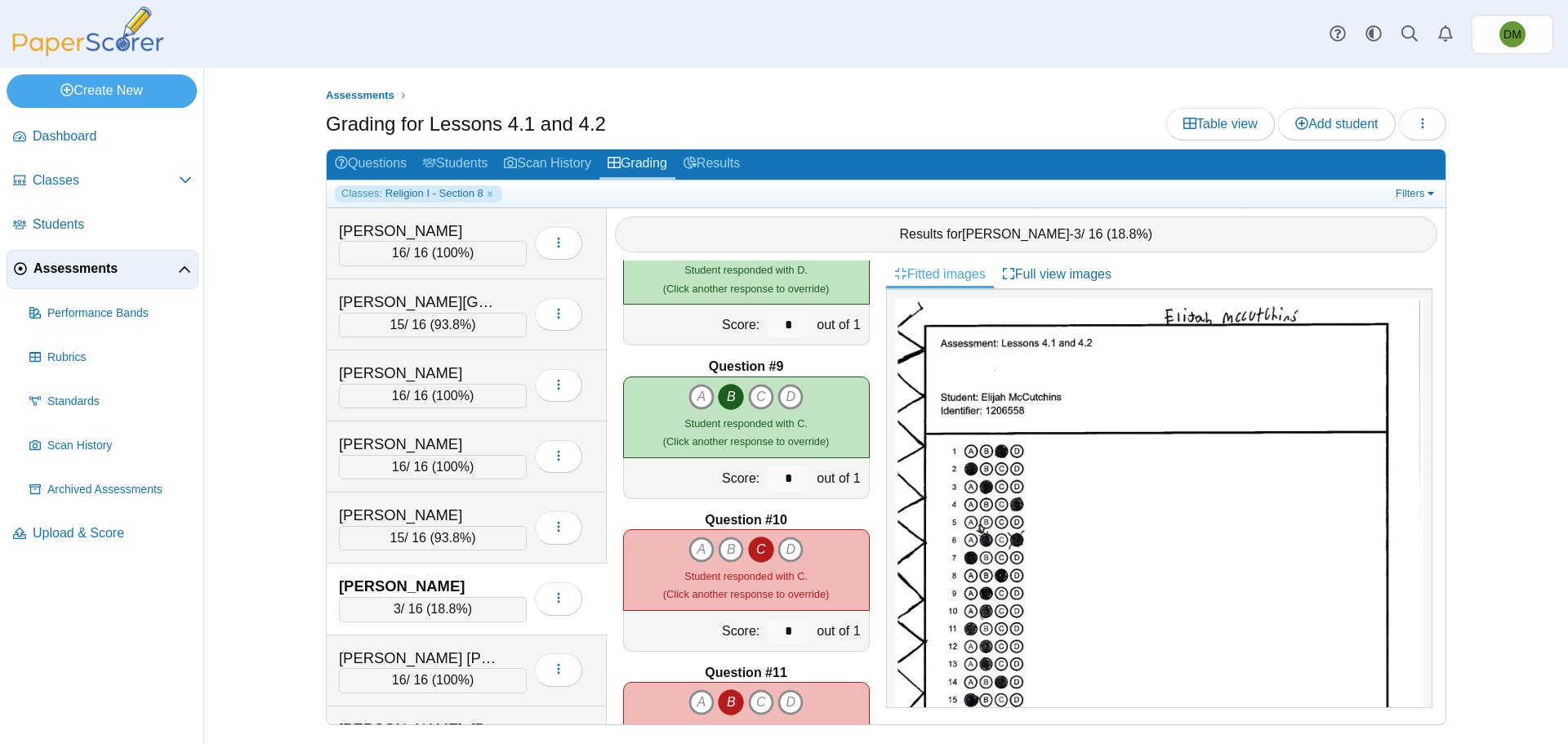
click at [759, 549] on icon "C" at bounding box center [761, 549] width 26 height 26
click at [727, 549] on icon "B" at bounding box center [731, 549] width 26 height 26
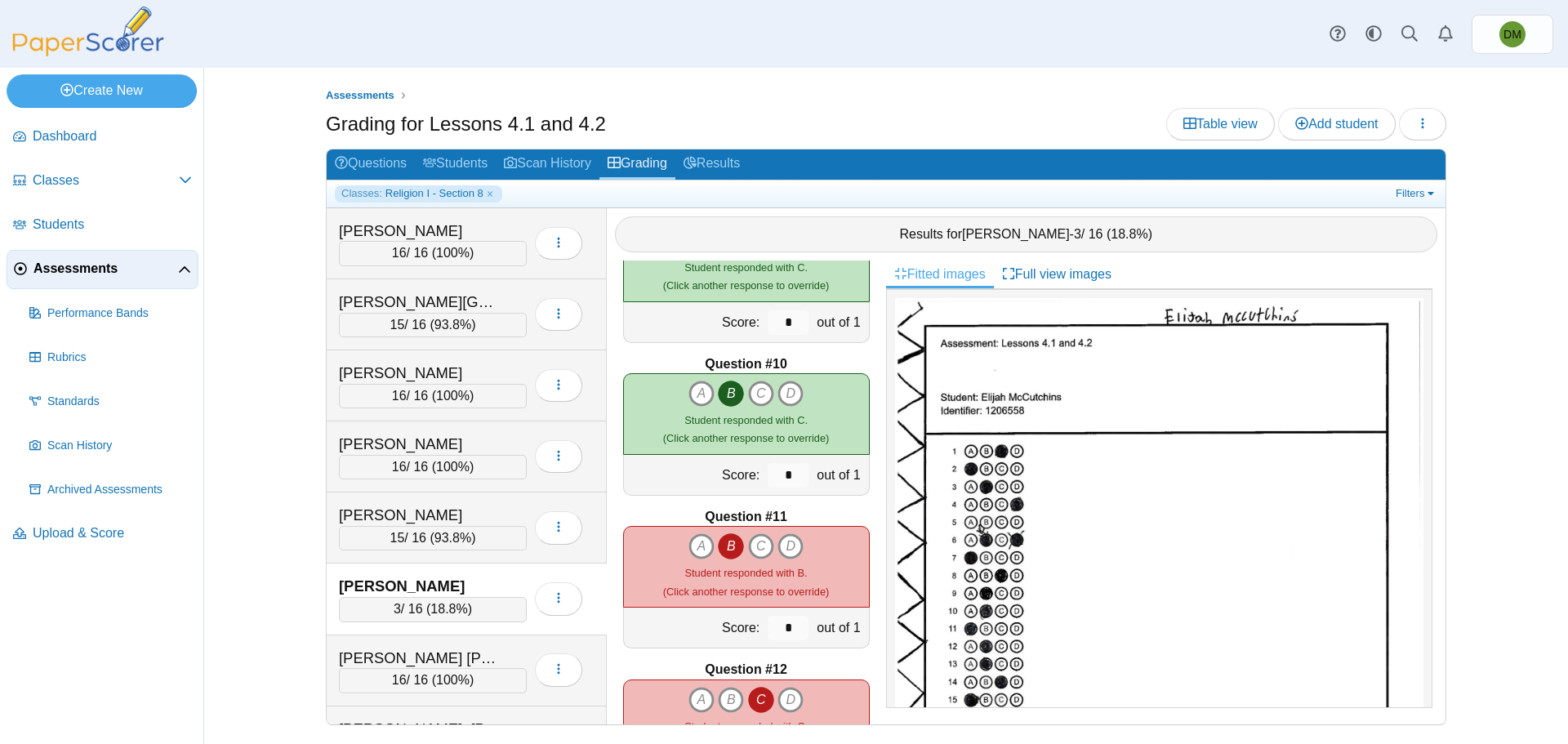
scroll to position [1305, 0]
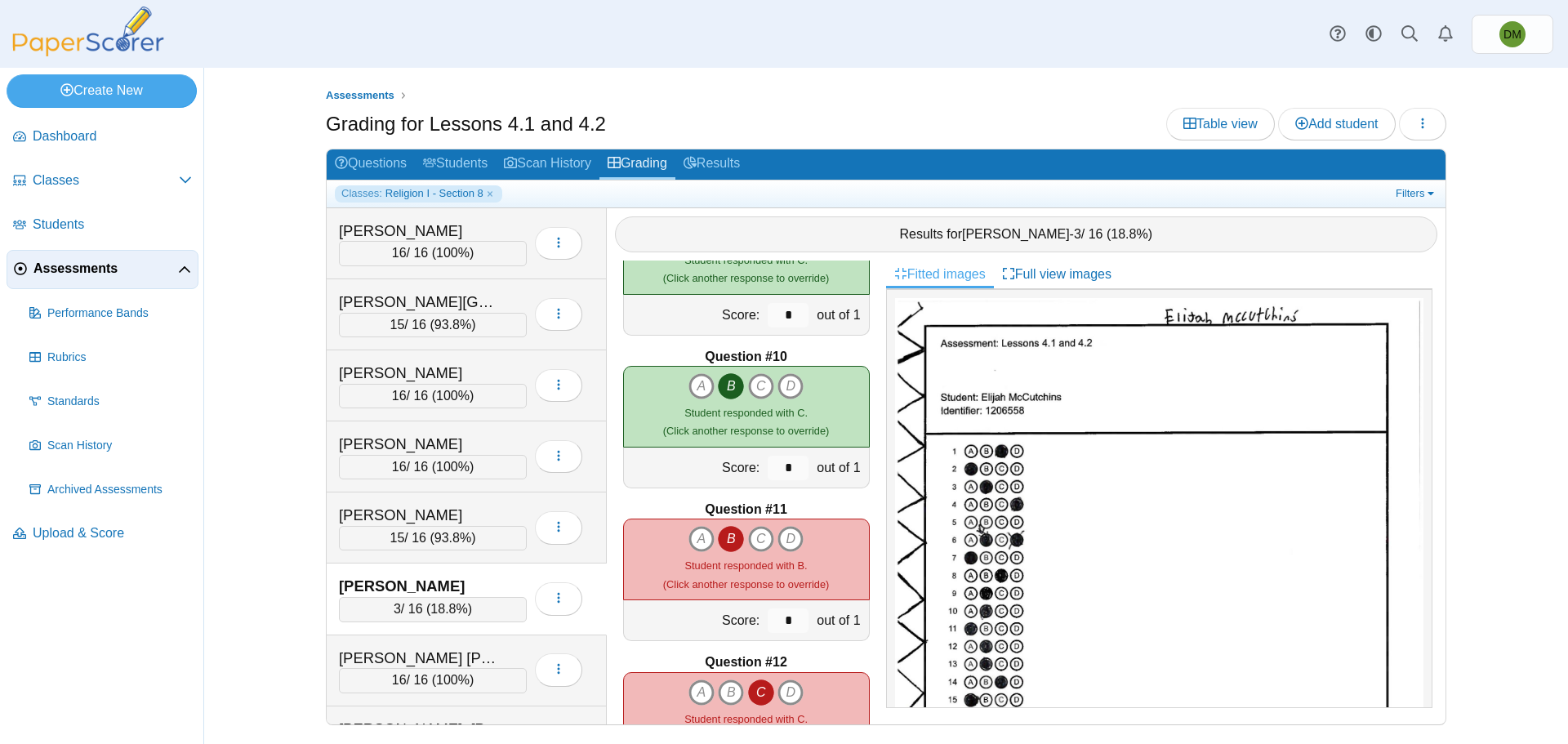
click at [722, 543] on icon "B" at bounding box center [731, 538] width 26 height 26
click at [699, 543] on icon "A" at bounding box center [701, 538] width 26 height 26
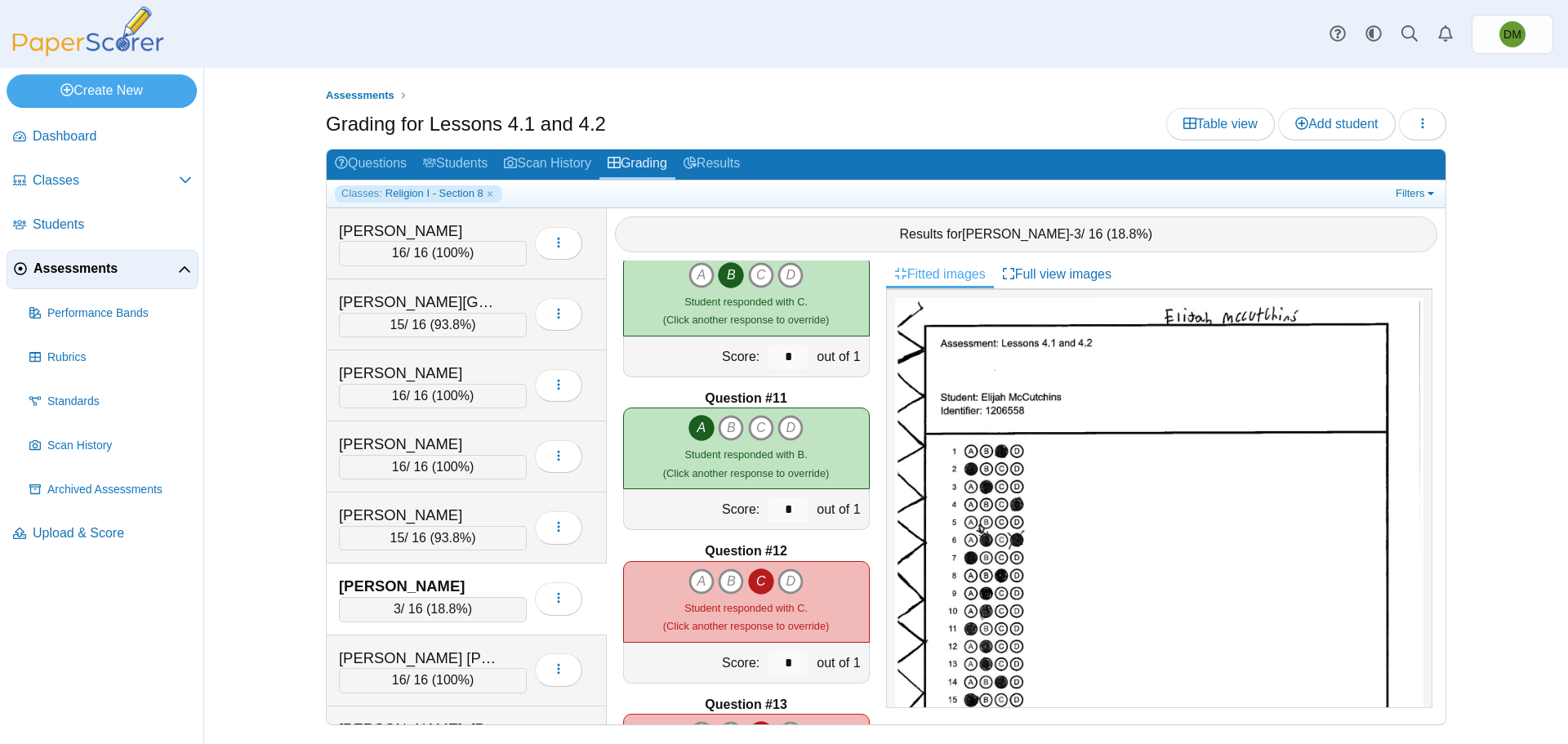
scroll to position [1469, 0]
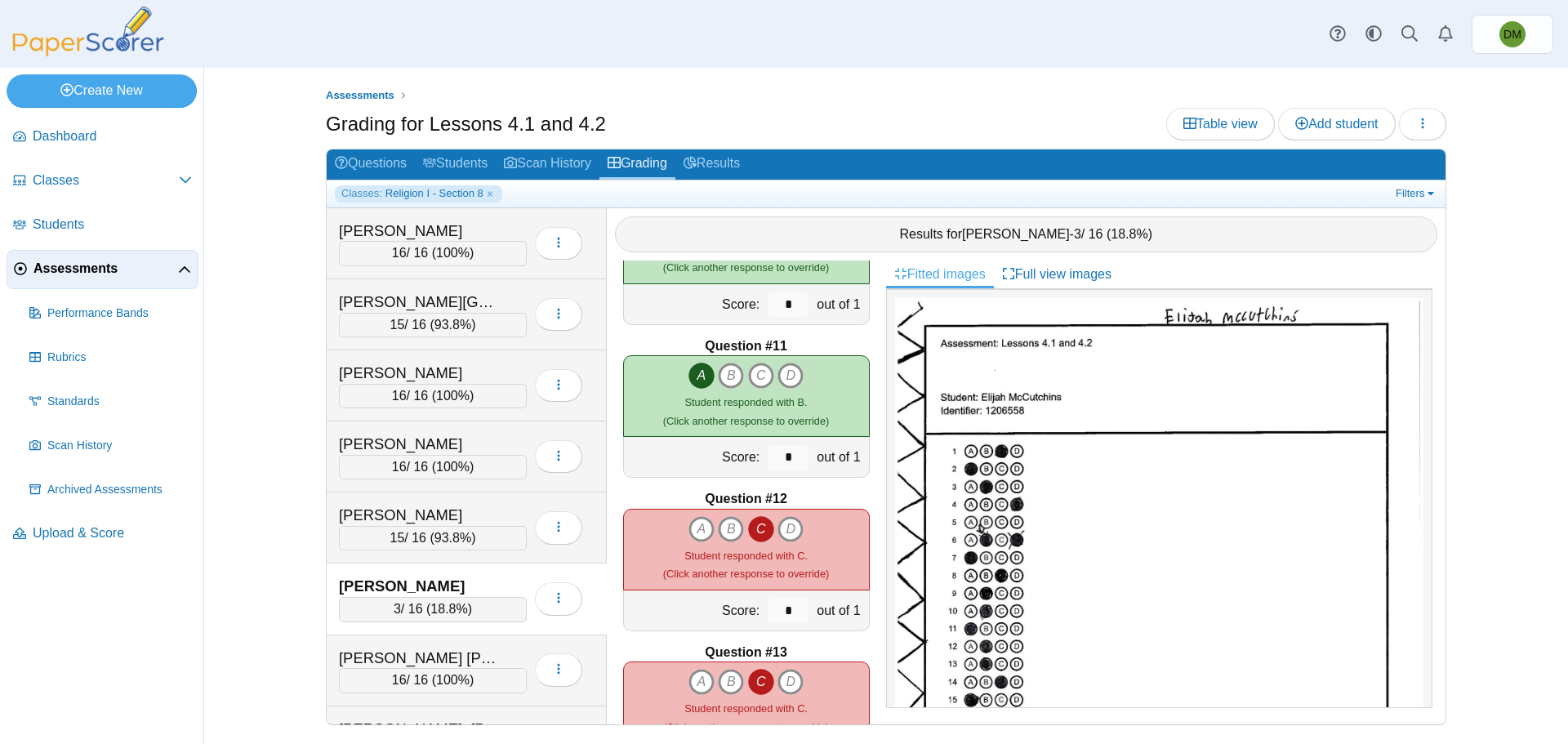
click at [754, 532] on icon "C" at bounding box center [761, 528] width 26 height 26
click at [718, 534] on icon "B" at bounding box center [731, 528] width 26 height 26
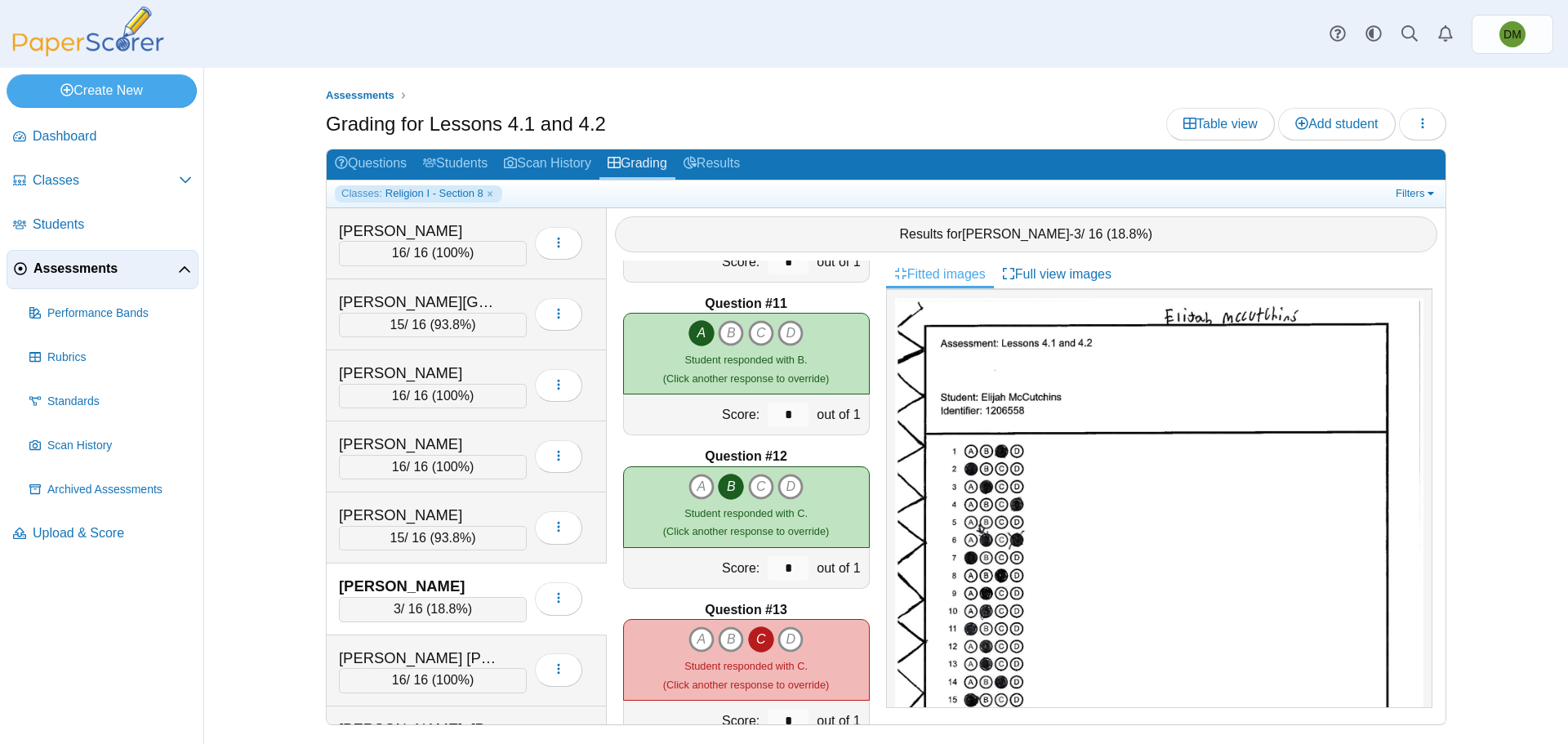
scroll to position [1550, 0]
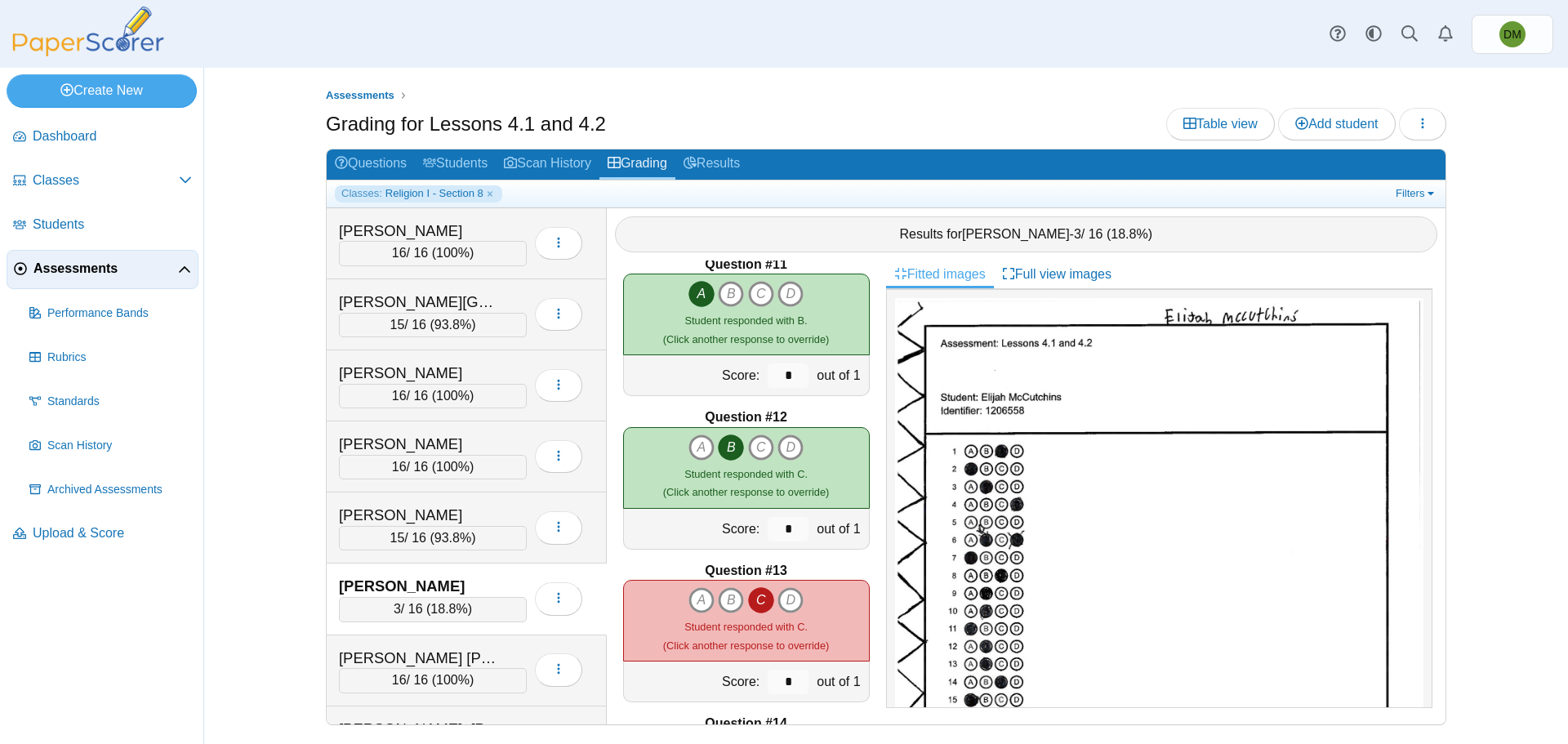
click at [765, 595] on icon "C" at bounding box center [761, 599] width 26 height 26
click at [727, 597] on icon "B" at bounding box center [731, 599] width 26 height 26
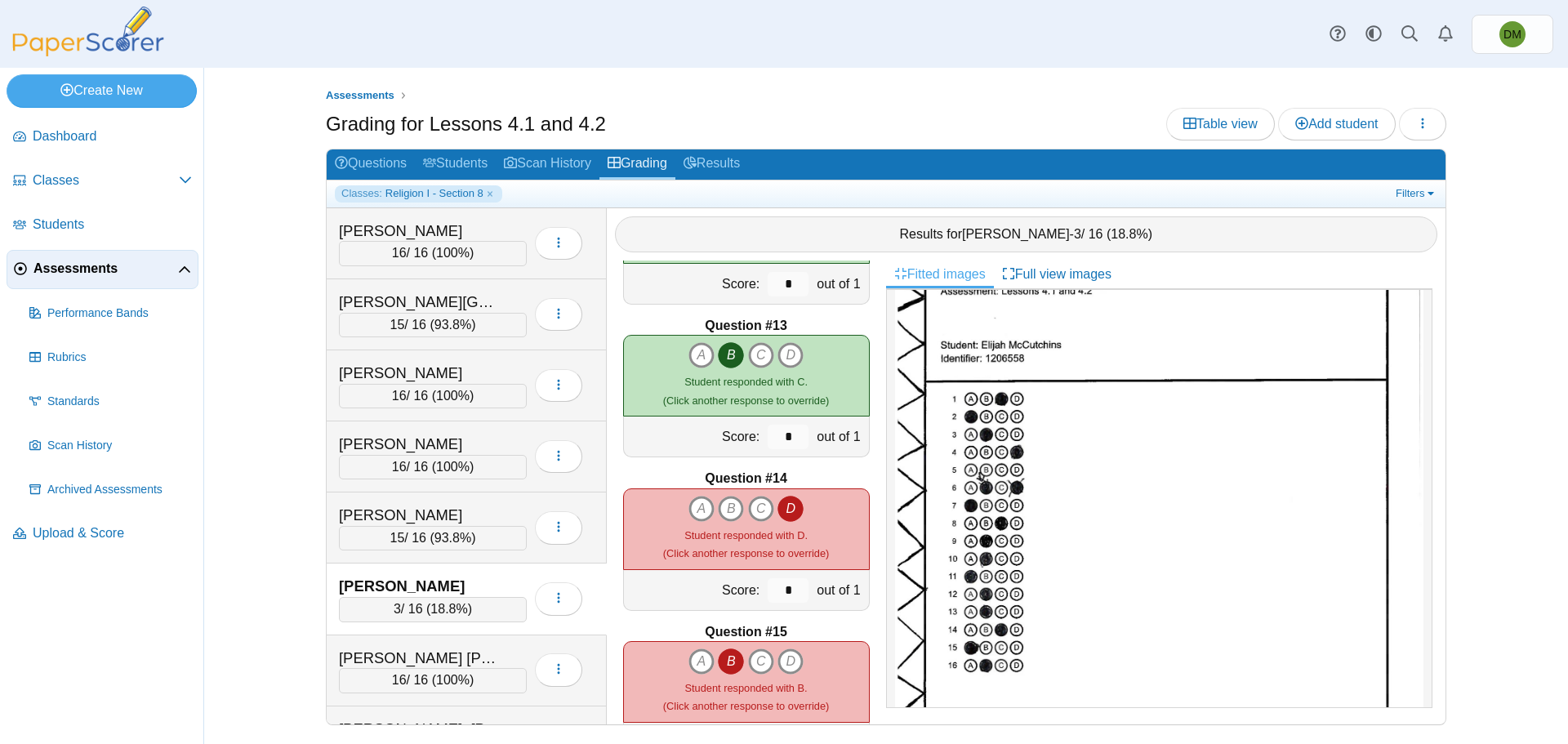
scroll to position [82, 0]
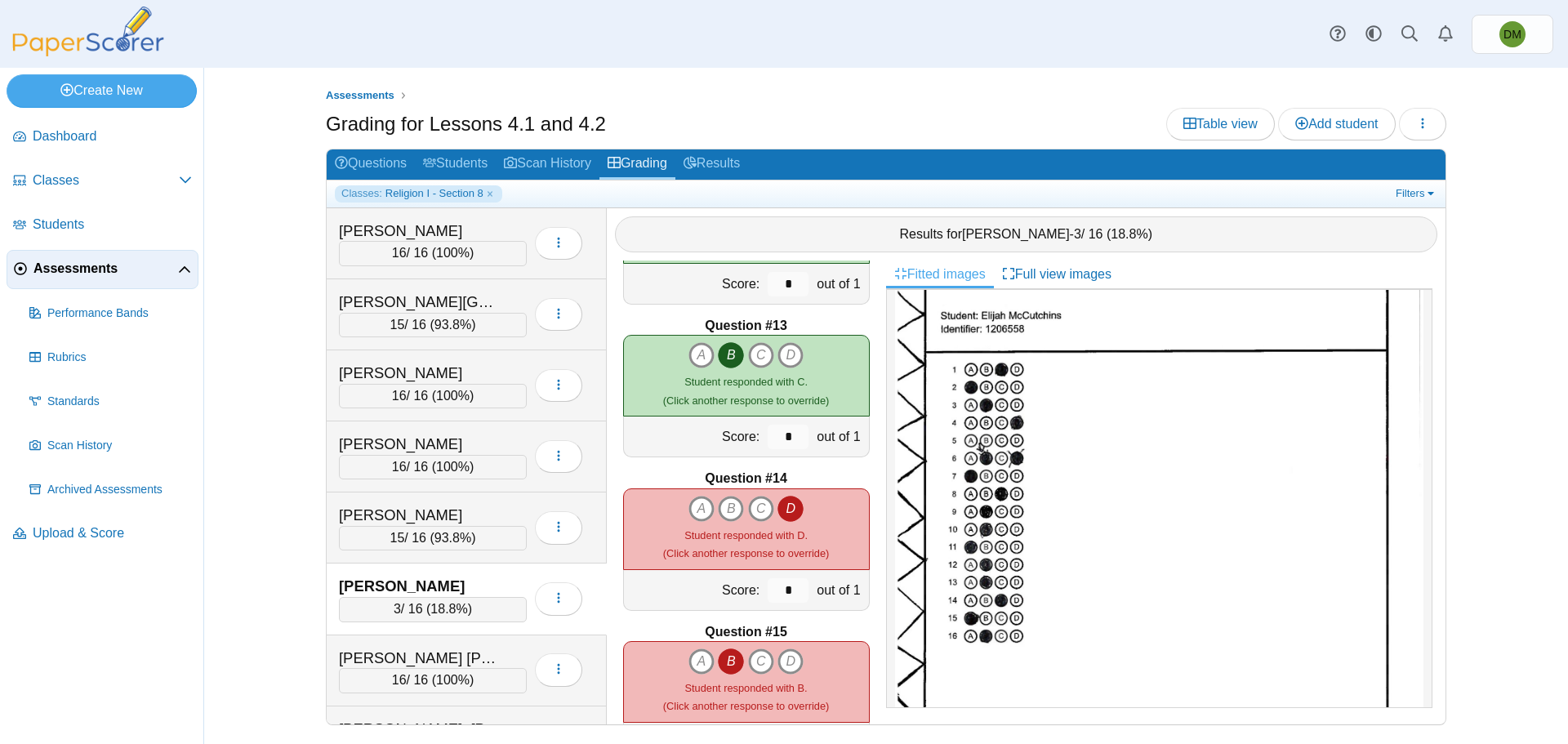
click at [787, 510] on icon "D" at bounding box center [790, 508] width 26 height 26
click at [762, 509] on icon "C" at bounding box center [761, 508] width 26 height 26
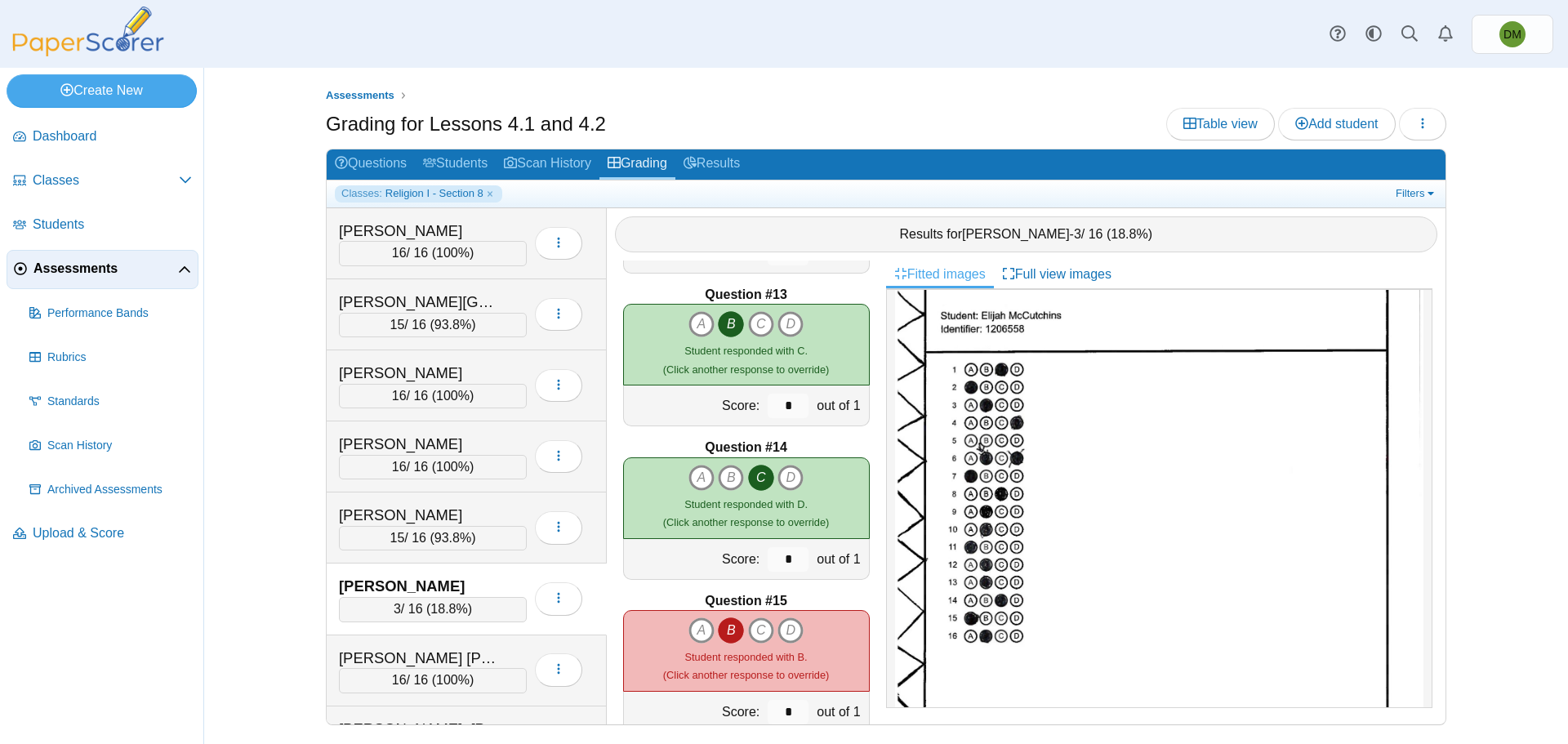
scroll to position [1878, 0]
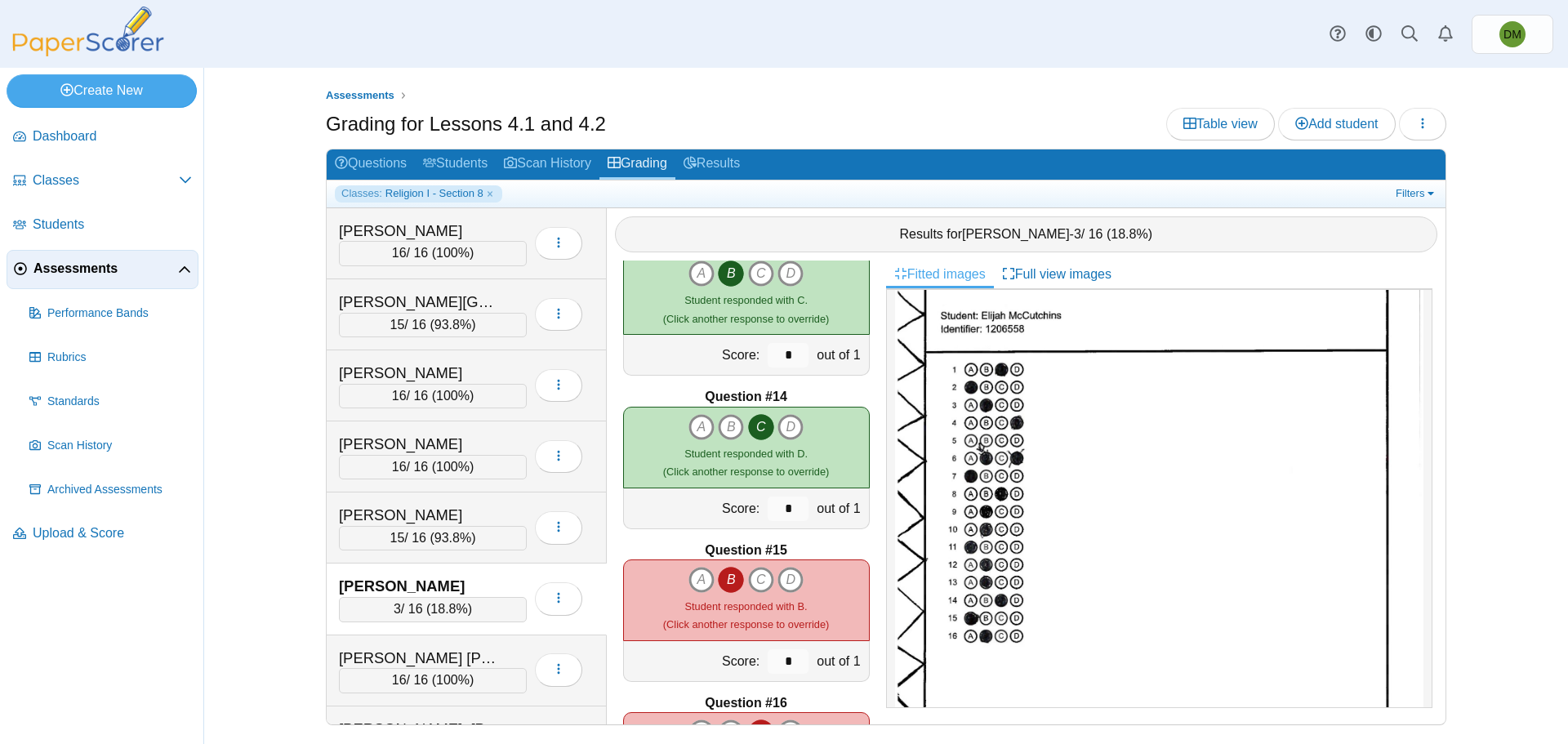
click at [719, 583] on icon "B" at bounding box center [731, 579] width 26 height 26
click at [691, 582] on icon "A" at bounding box center [701, 579] width 26 height 26
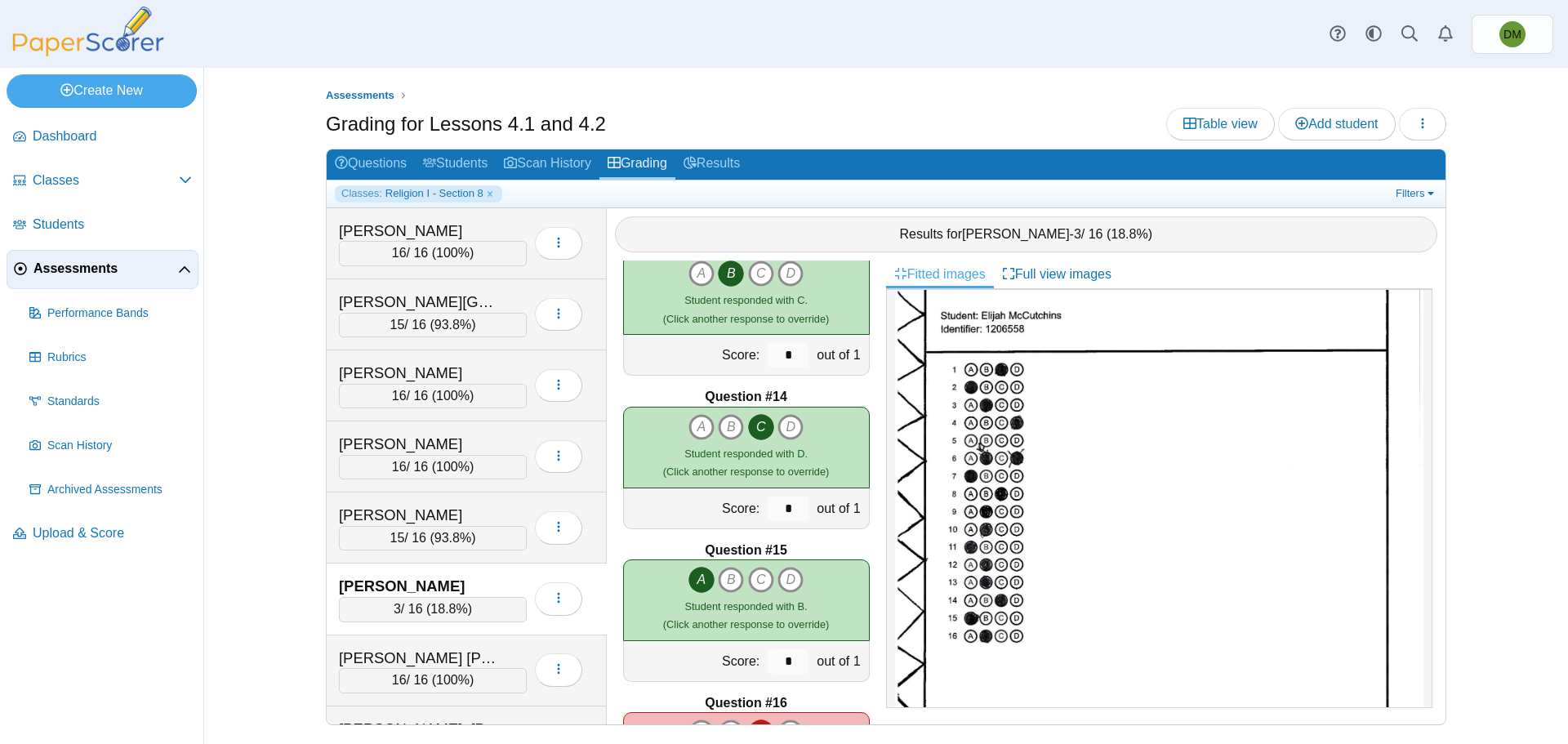
scroll to position [1959, 0]
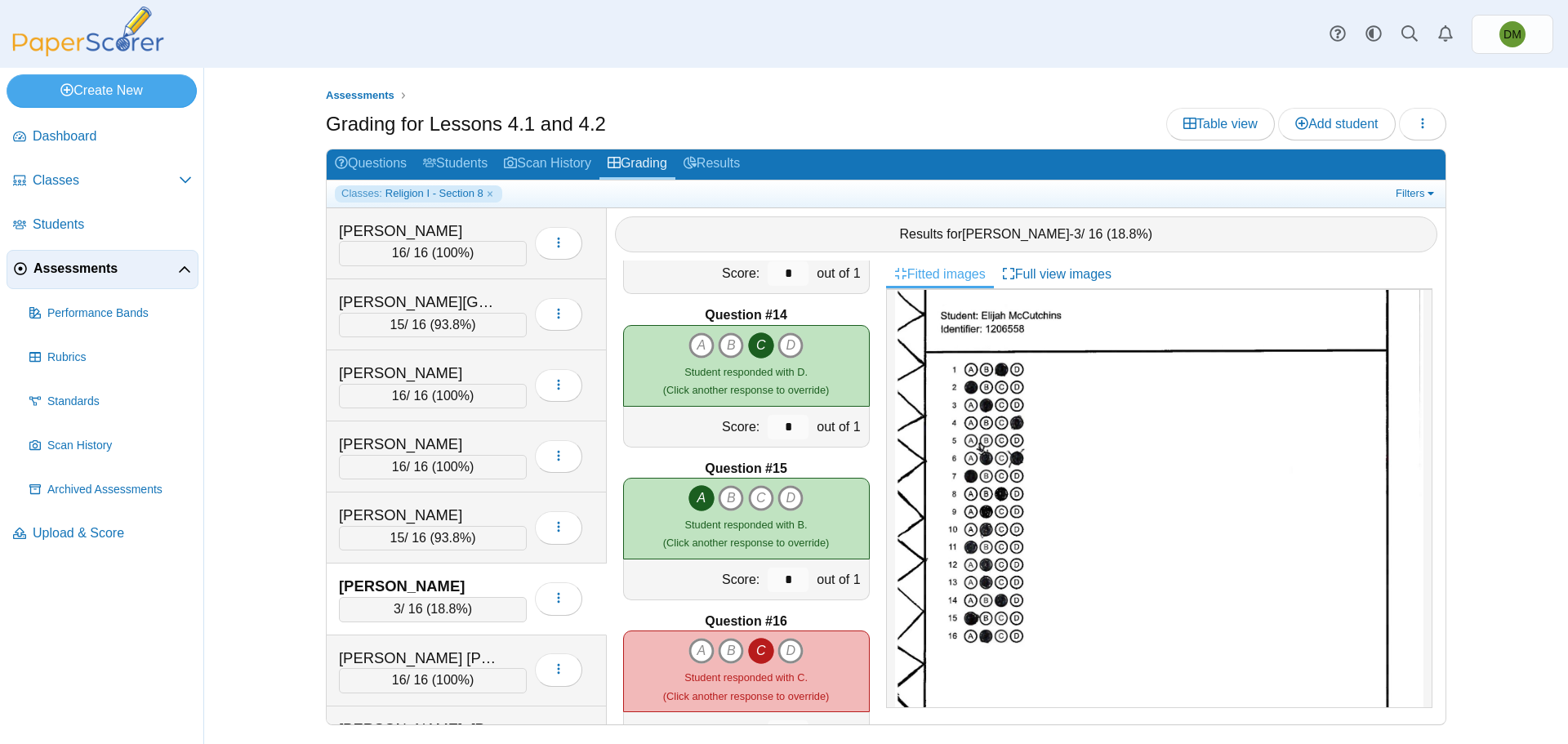
click at [752, 643] on icon "C" at bounding box center [761, 650] width 26 height 26
click at [735, 643] on icon "B" at bounding box center [731, 650] width 26 height 26
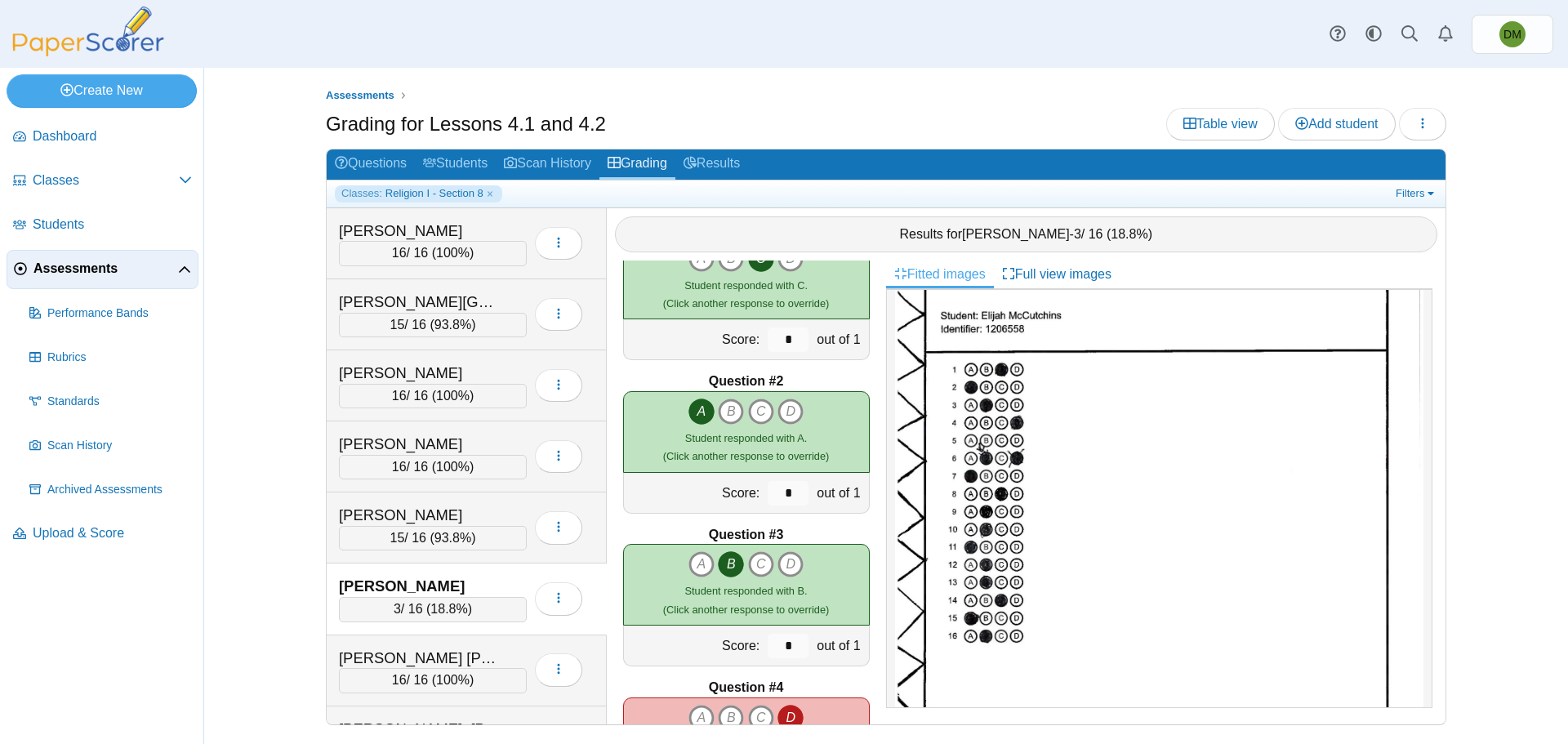
scroll to position [0, 0]
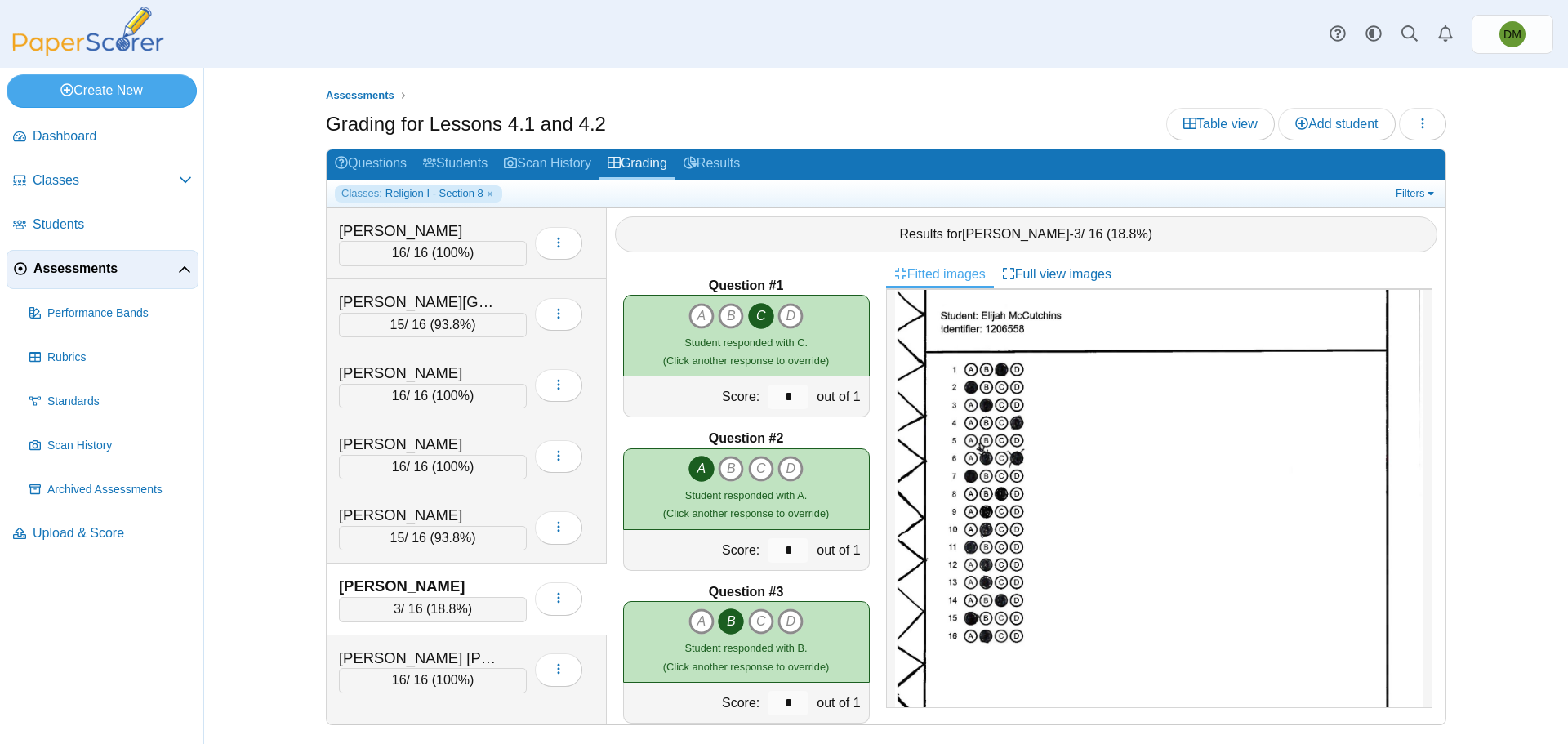
click at [842, 118] on div "Grading for Lessons 4.1 and 4.2 Table view Add student Loading…" at bounding box center [886, 126] width 1121 height 37
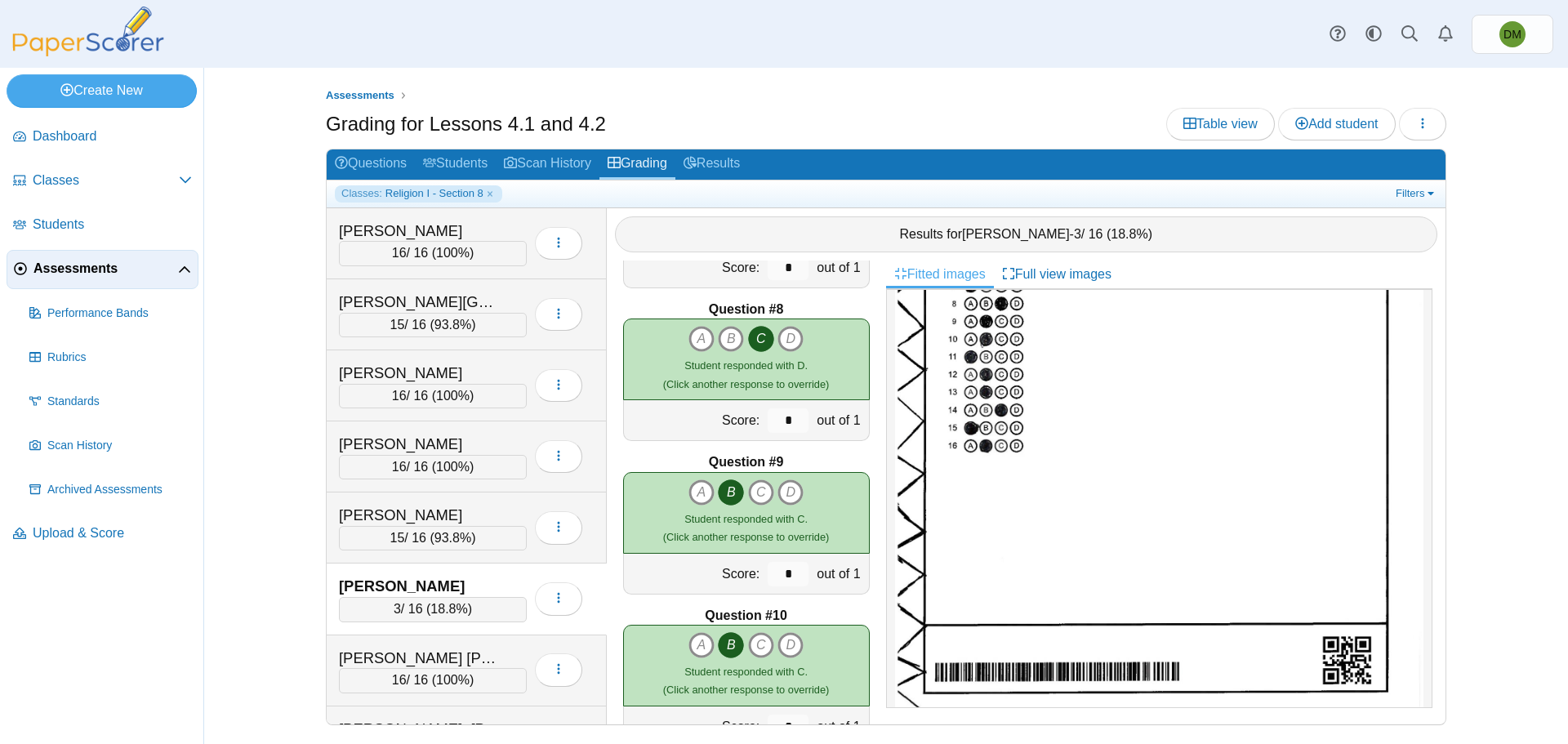
scroll to position [710, 0]
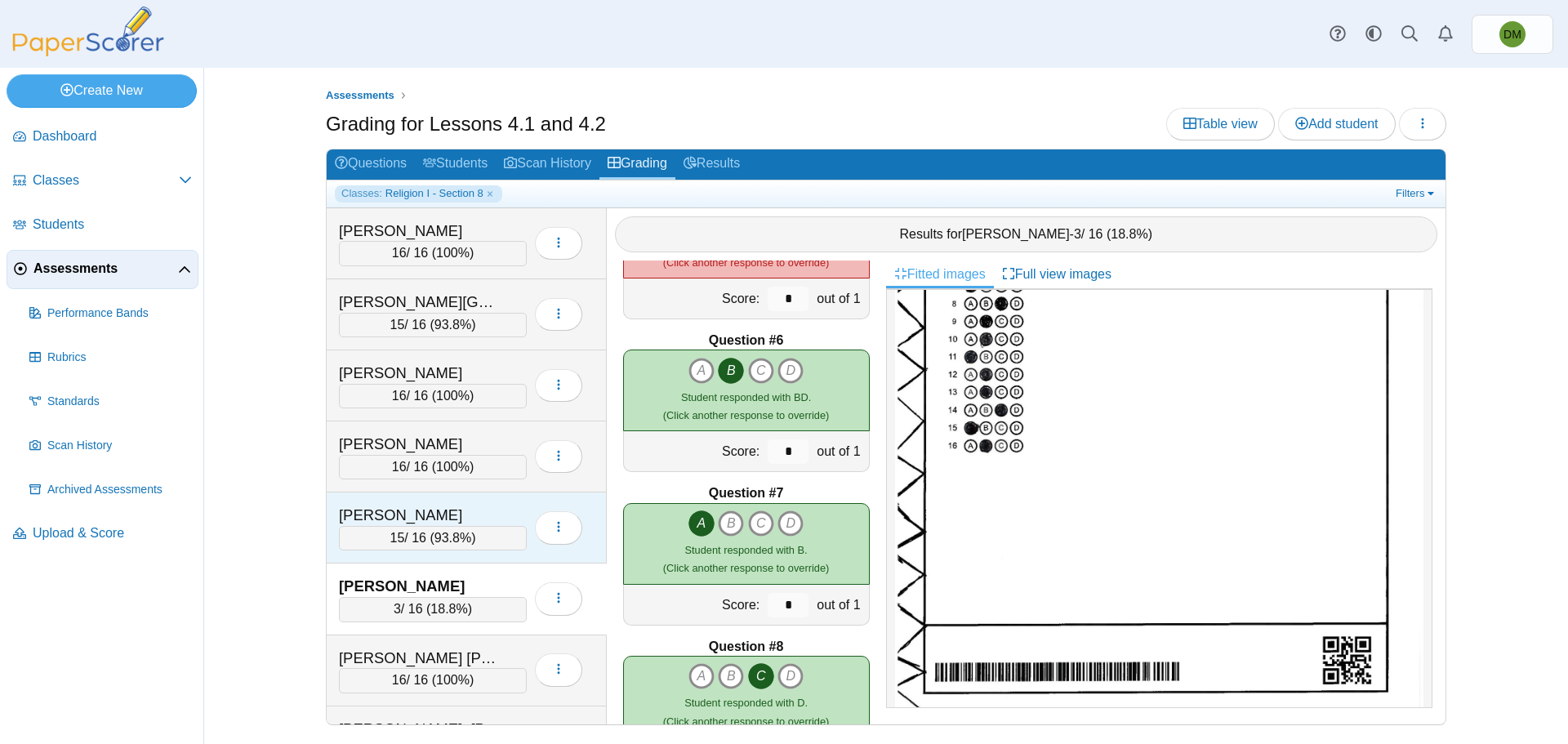
click at [428, 531] on div "15 / 16 ( 93.8% )" at bounding box center [433, 537] width 188 height 24
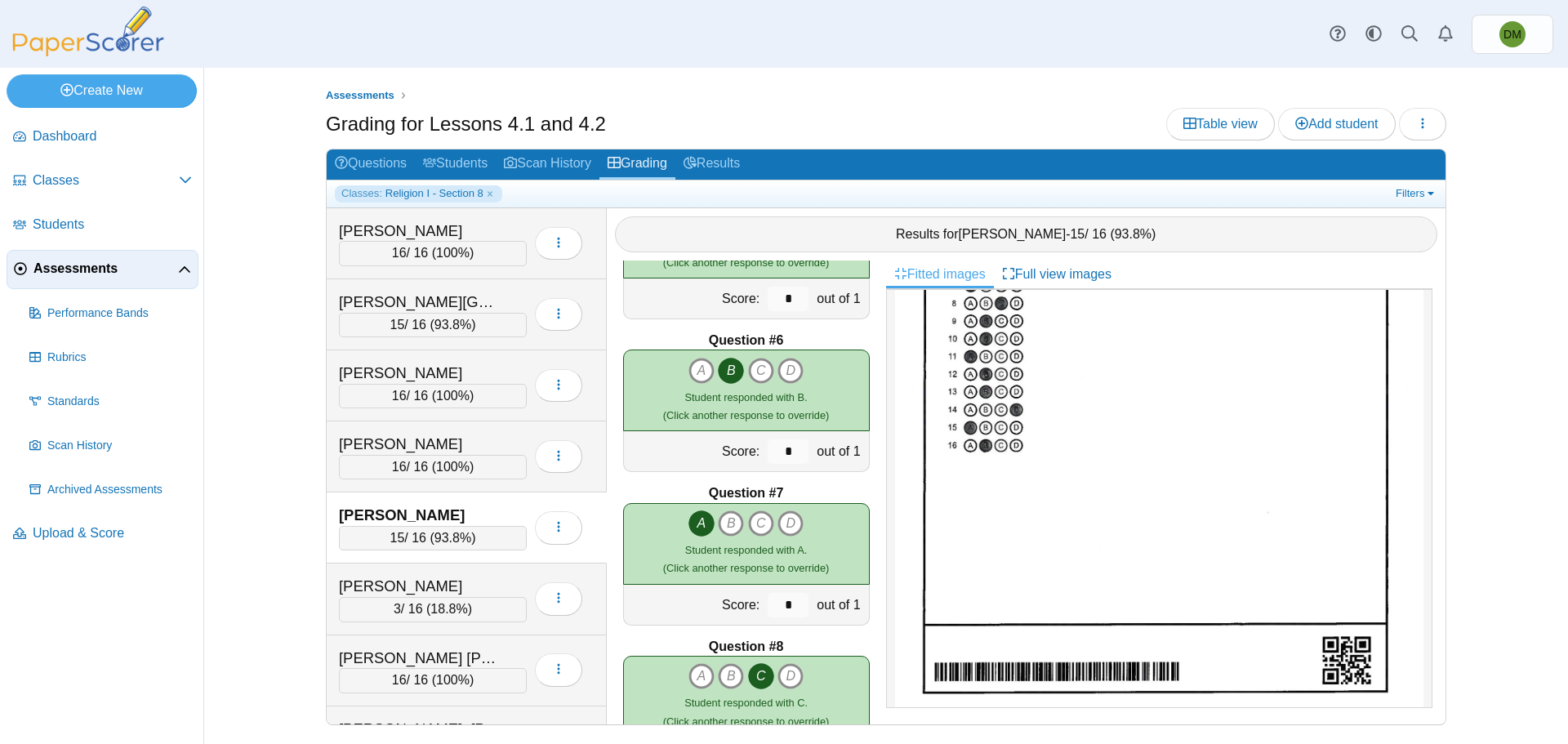
scroll to position [0, 0]
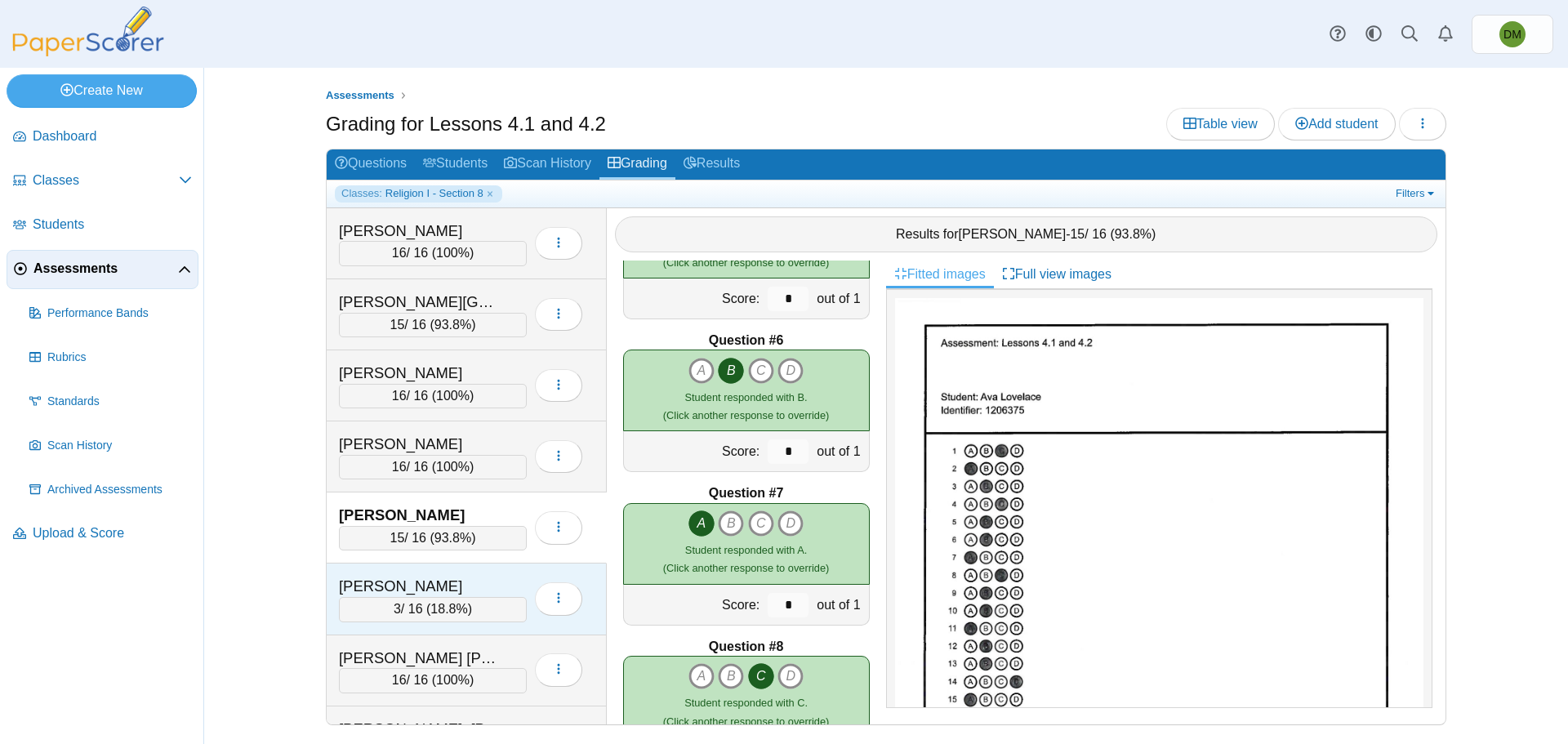
click at [485, 583] on div "[PERSON_NAME]" at bounding box center [420, 586] width 163 height 21
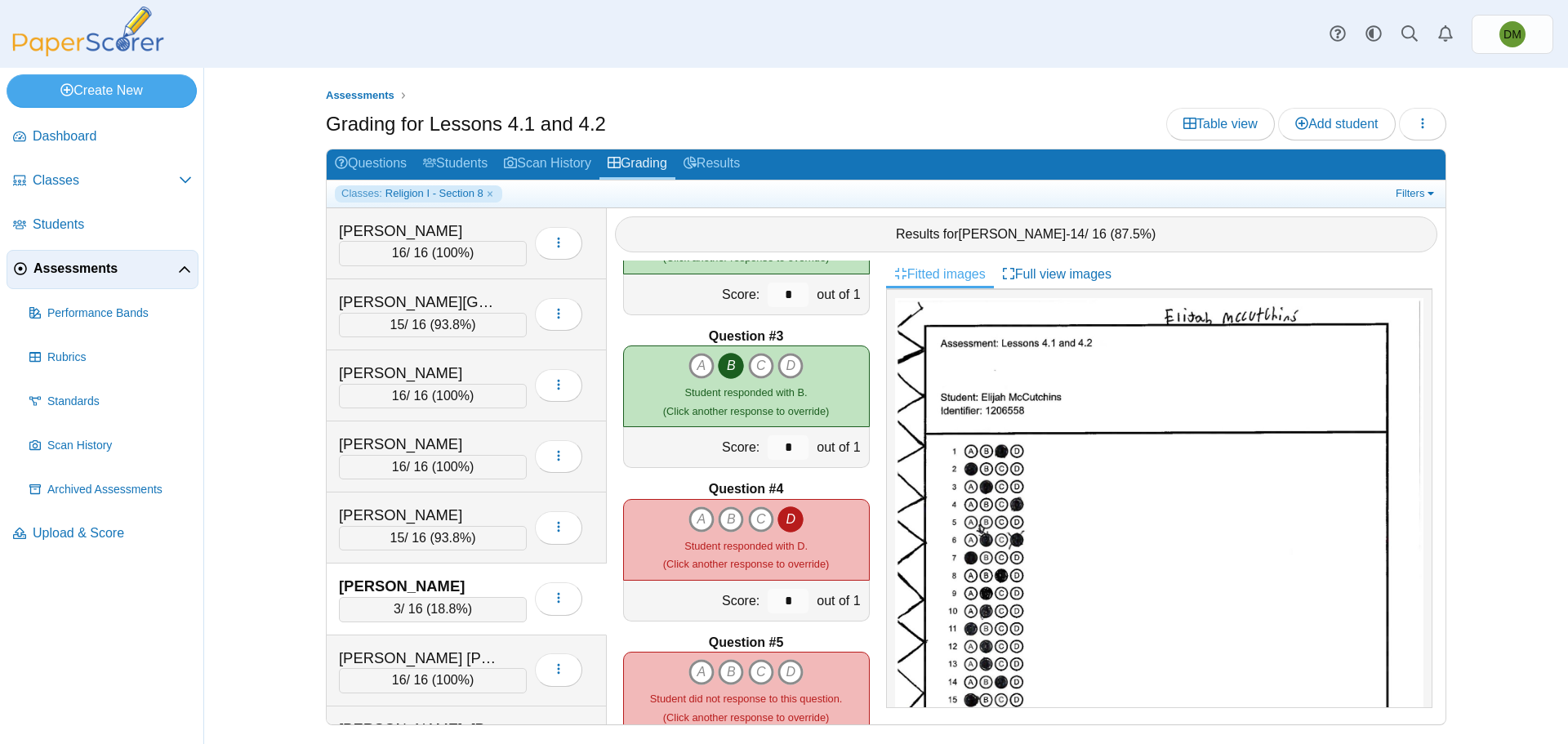
scroll to position [326, 0]
